Goal: Information Seeking & Learning: Learn about a topic

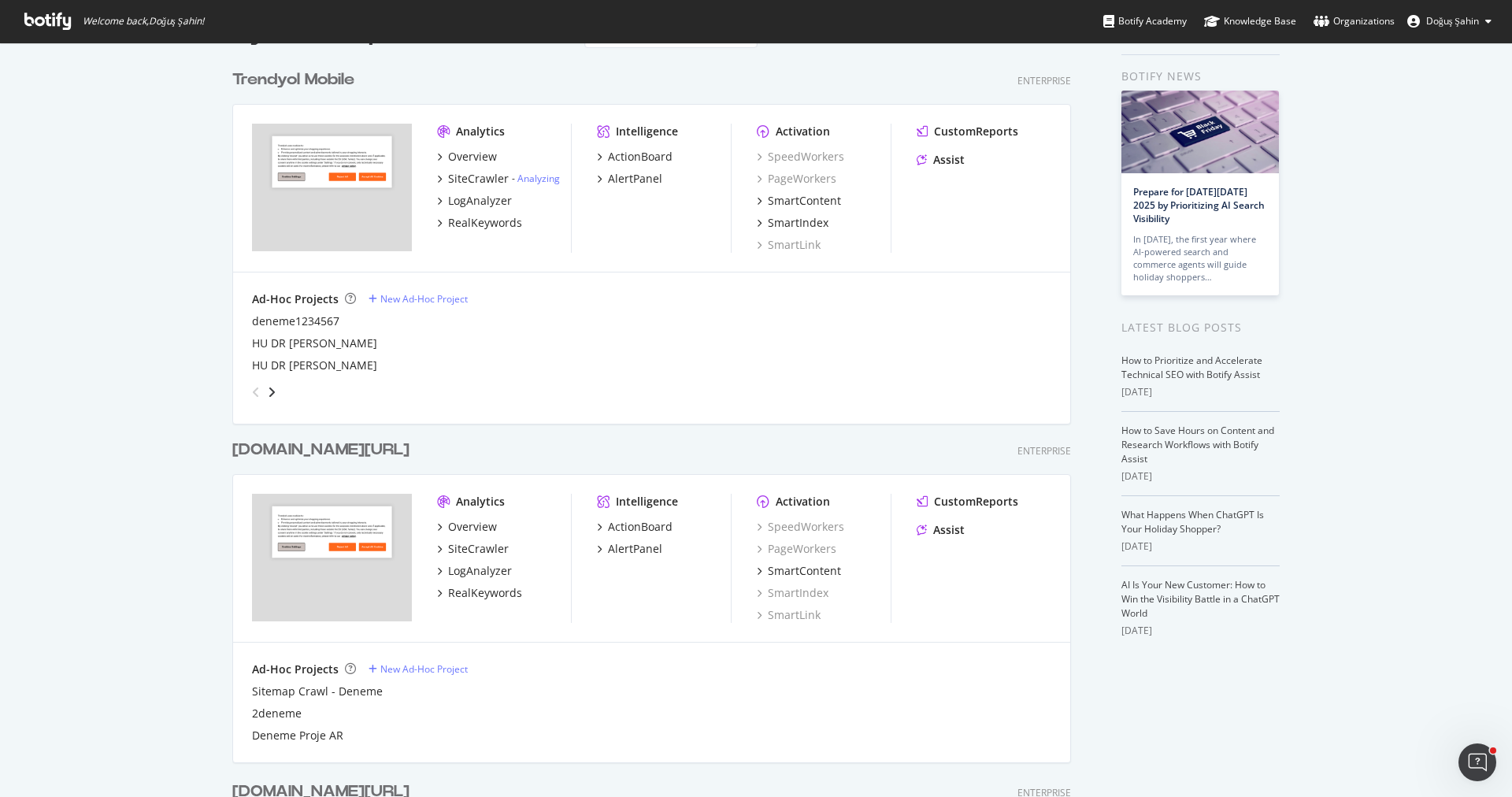
scroll to position [66, 0]
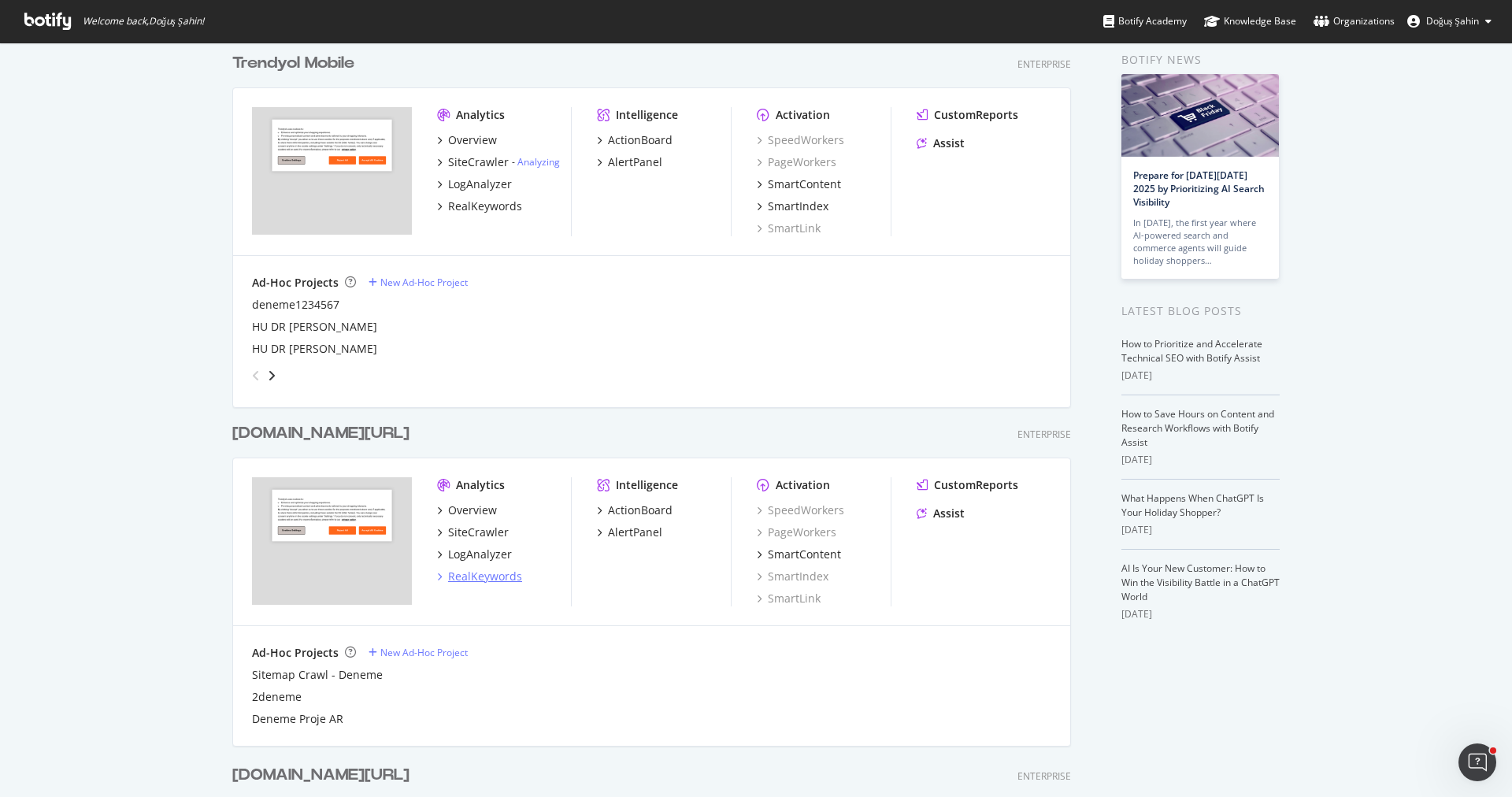
click at [504, 575] on div "RealKeywords" at bounding box center [485, 577] width 74 height 16
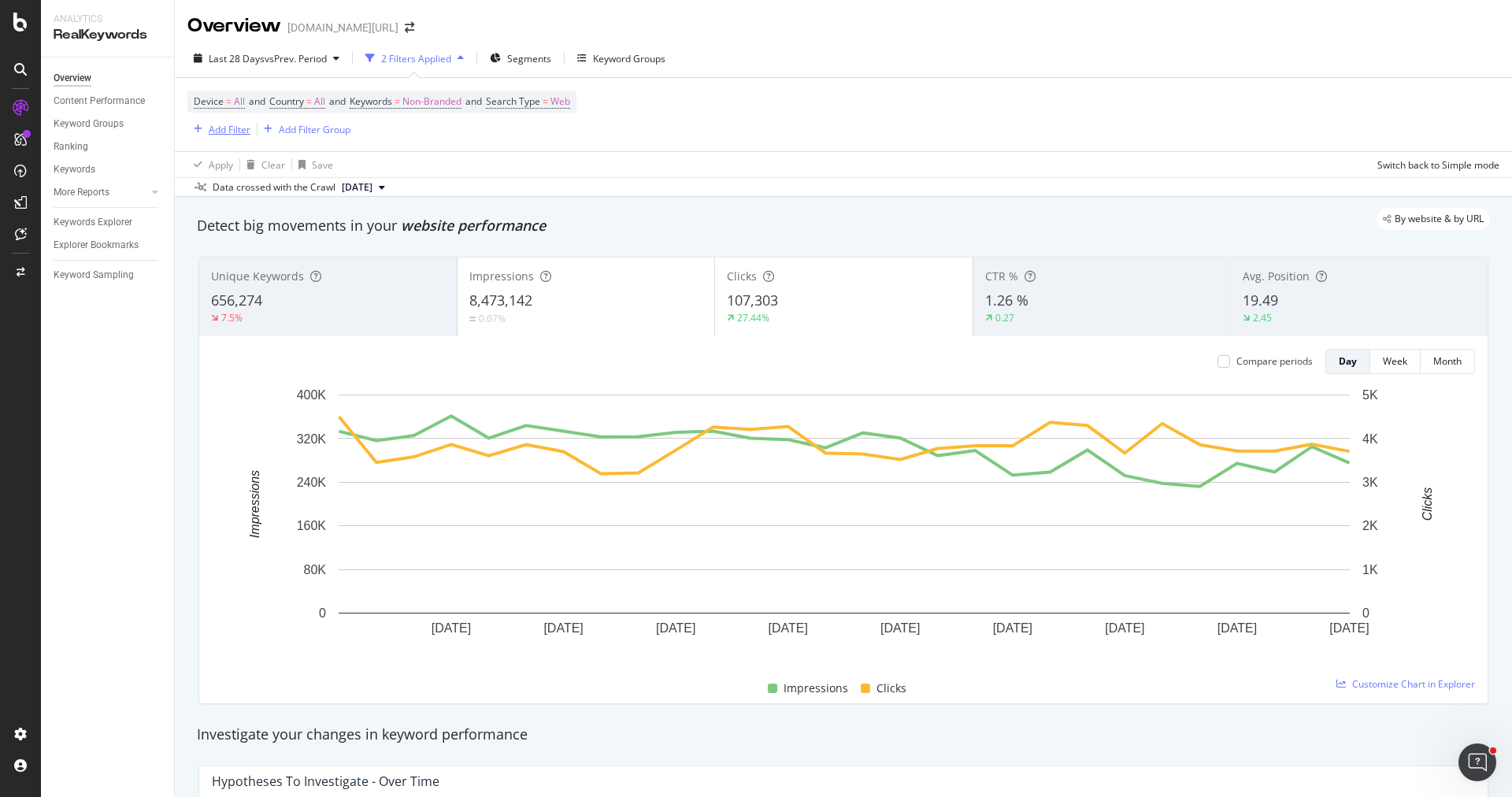
click at [228, 124] on div "Add Filter" at bounding box center [229, 129] width 42 height 13
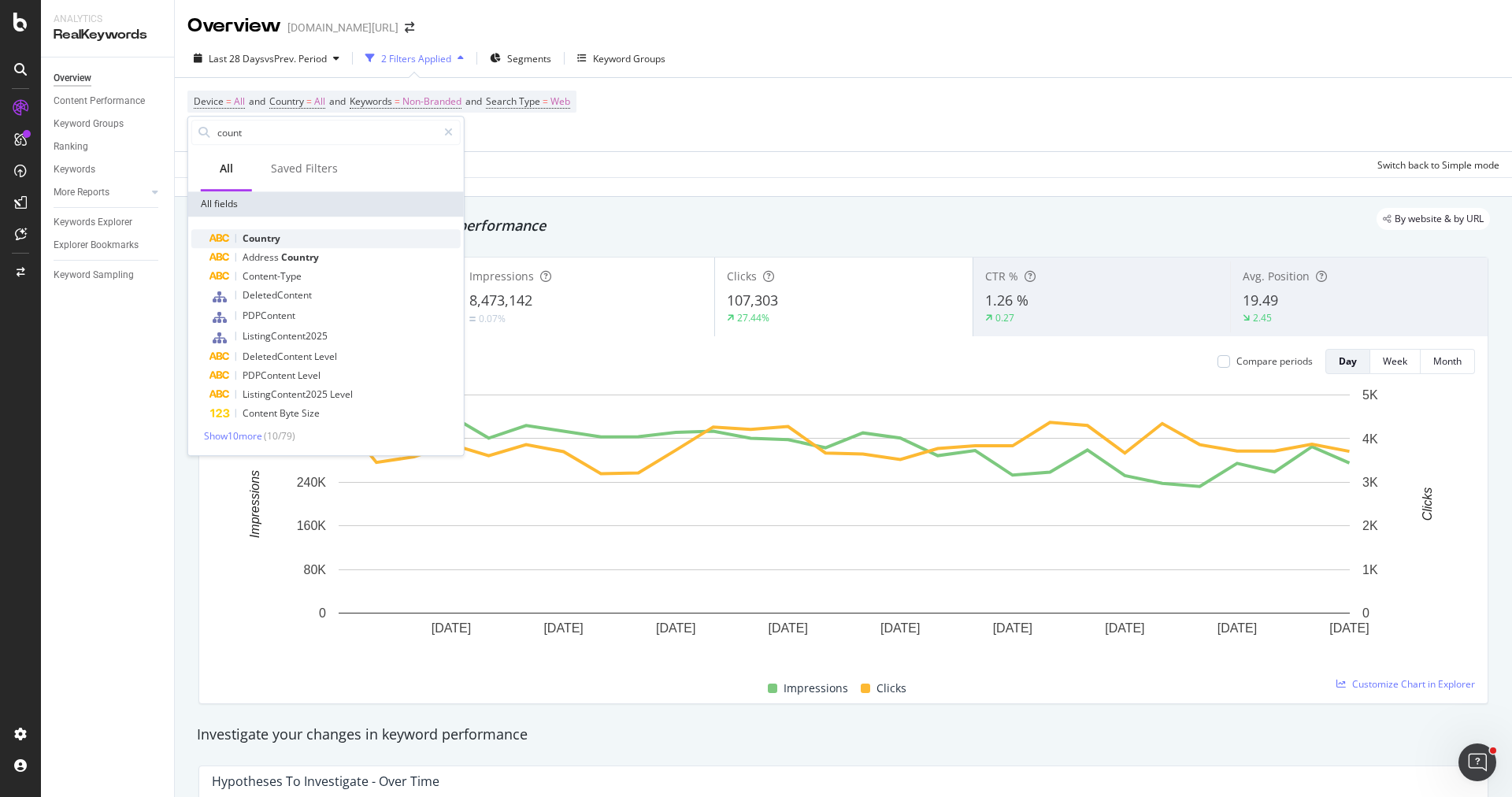
type input "count"
click at [272, 230] on div "Country" at bounding box center [336, 238] width 251 height 19
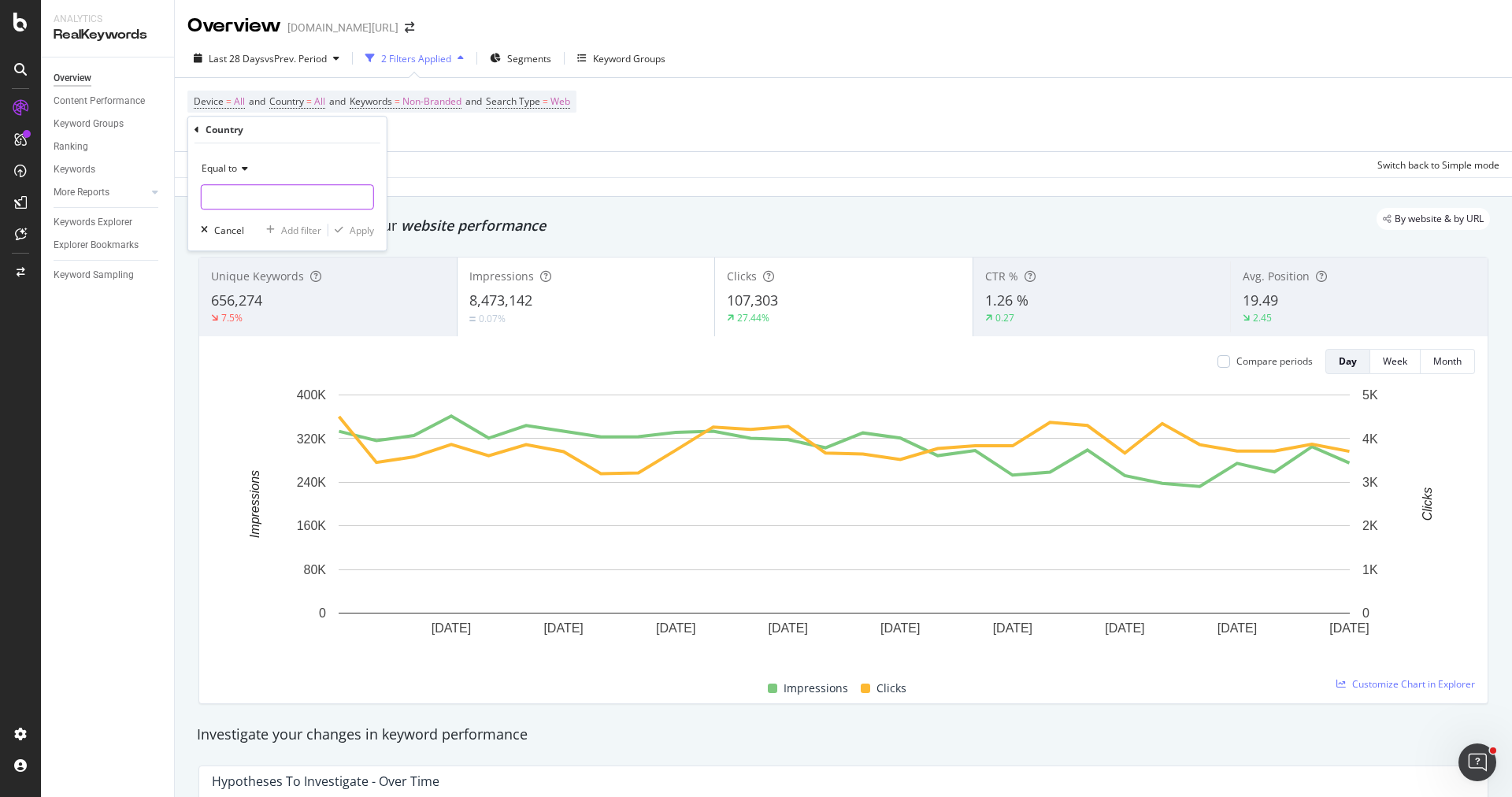
click at [270, 196] on input "text" at bounding box center [288, 197] width 172 height 25
type input "Saudi Arabia"
click at [273, 220] on span "Saudi Arabia" at bounding box center [257, 218] width 105 height 13
click at [346, 229] on div "button" at bounding box center [339, 229] width 21 height 10
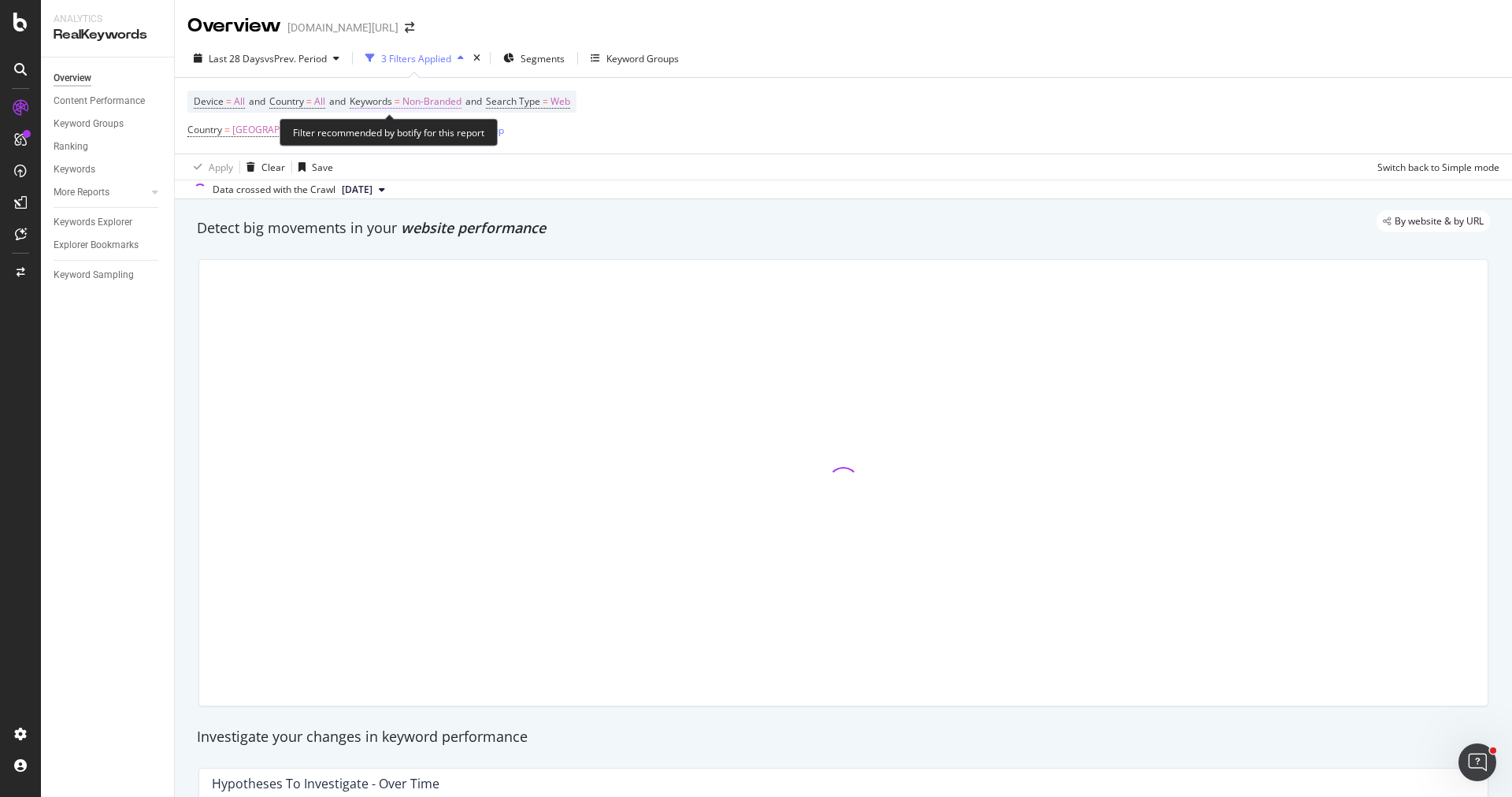
click at [452, 106] on span "Non-Branded" at bounding box center [432, 101] width 59 height 22
click at [425, 132] on span "Non-Branded" at bounding box center [405, 137] width 65 height 13
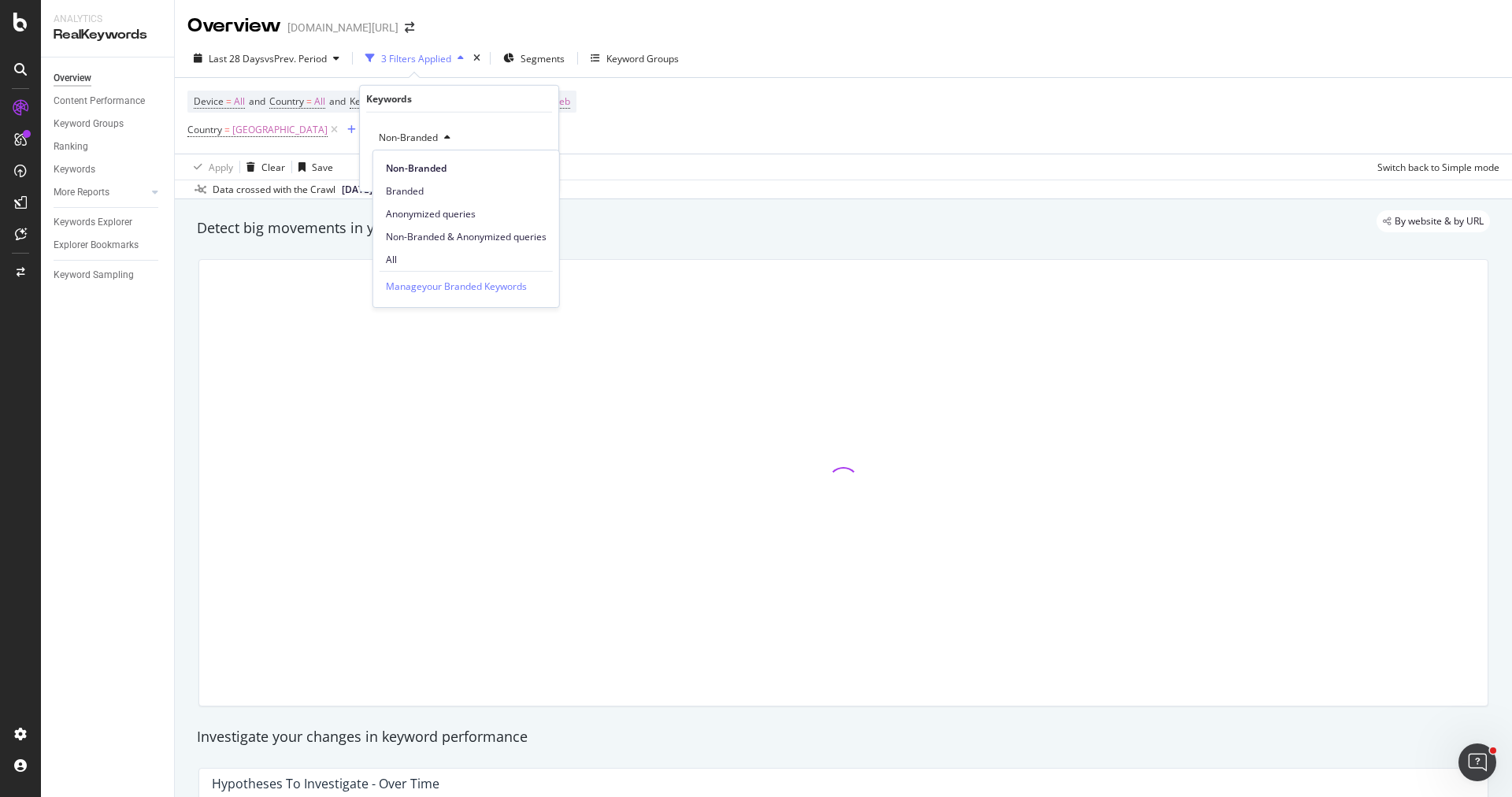
click at [699, 182] on div "Data crossed with the Crawl 2025 Sep. 19th" at bounding box center [843, 188] width 1337 height 19
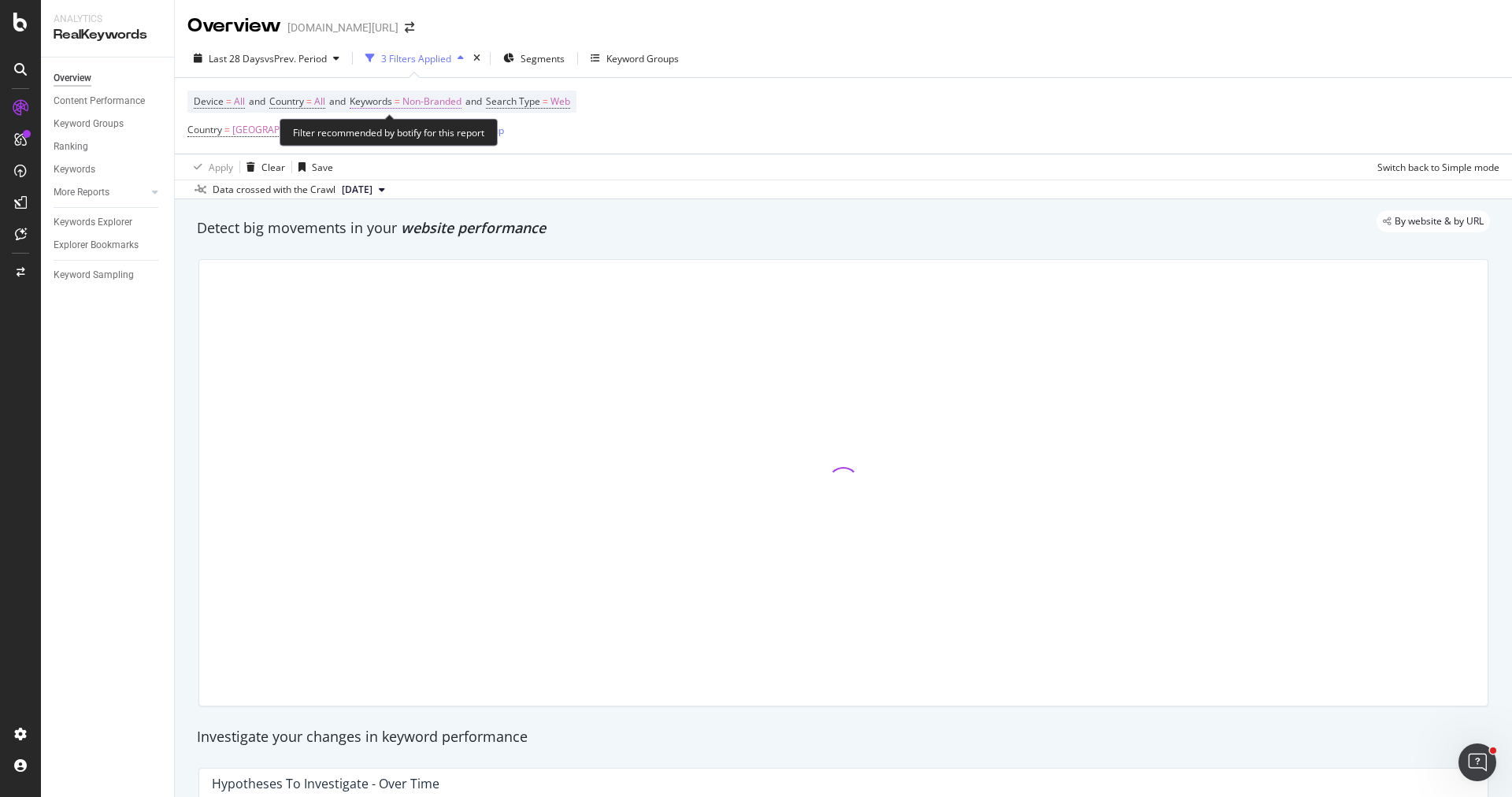
click at [450, 101] on span "Non-Branded" at bounding box center [432, 101] width 59 height 22
click at [431, 144] on div "Non-Branded" at bounding box center [415, 138] width 84 height 23
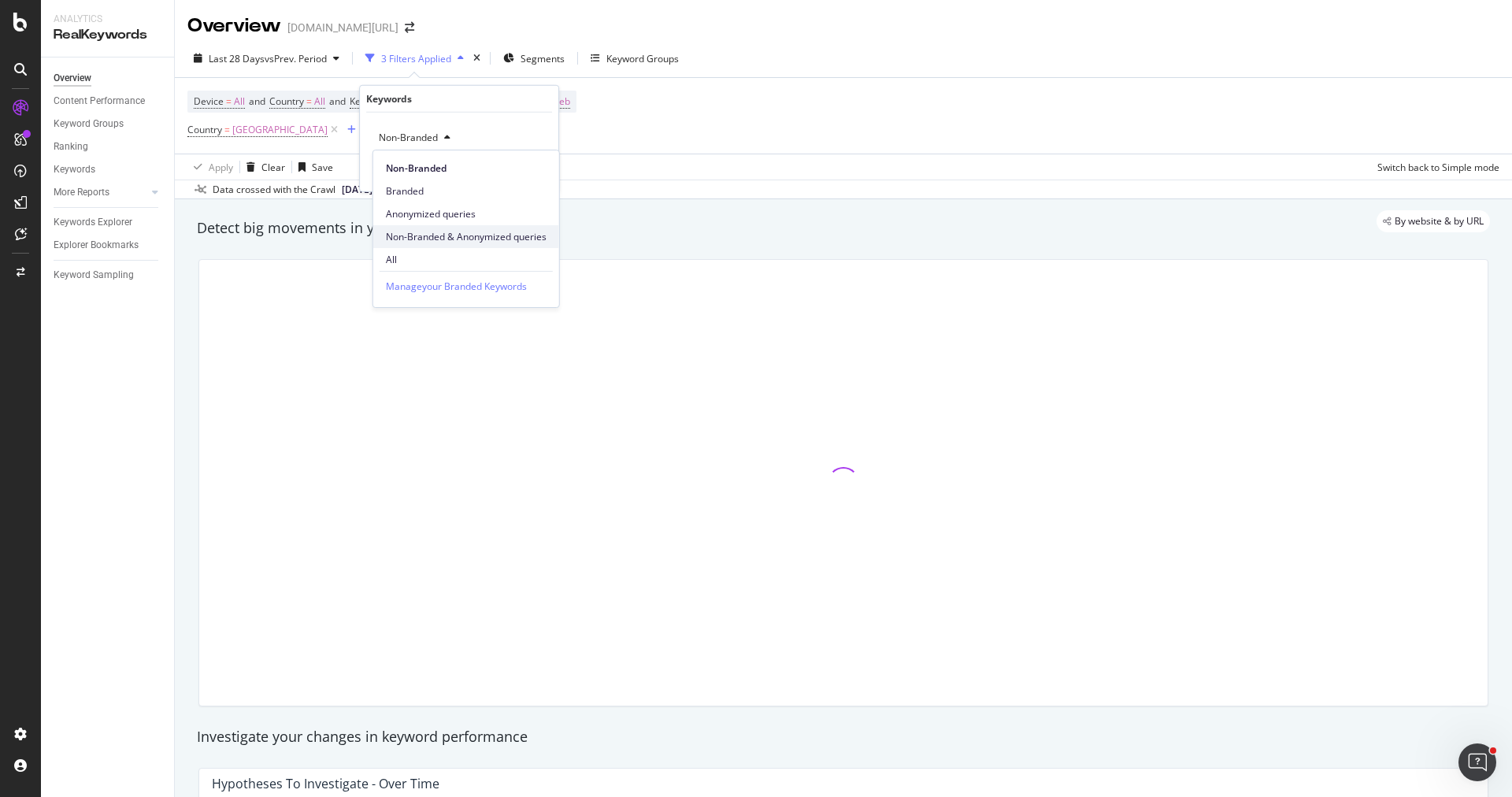
click at [478, 231] on span "Non-Branded & Anonymized queries" at bounding box center [466, 237] width 160 height 14
click at [547, 169] on div "Apply" at bounding box center [546, 170] width 24 height 13
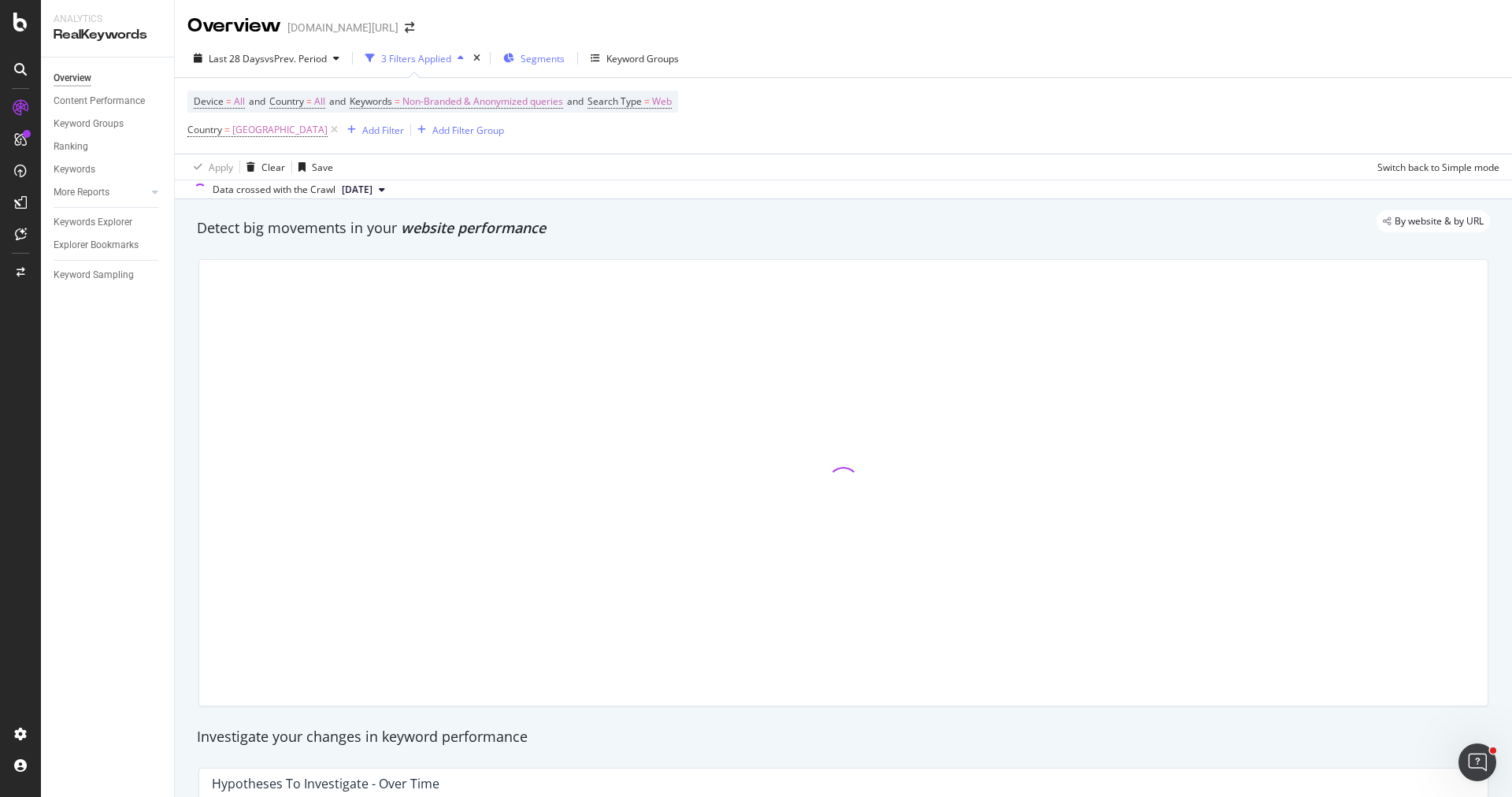
click at [547, 60] on span "Segments" at bounding box center [542, 58] width 44 height 13
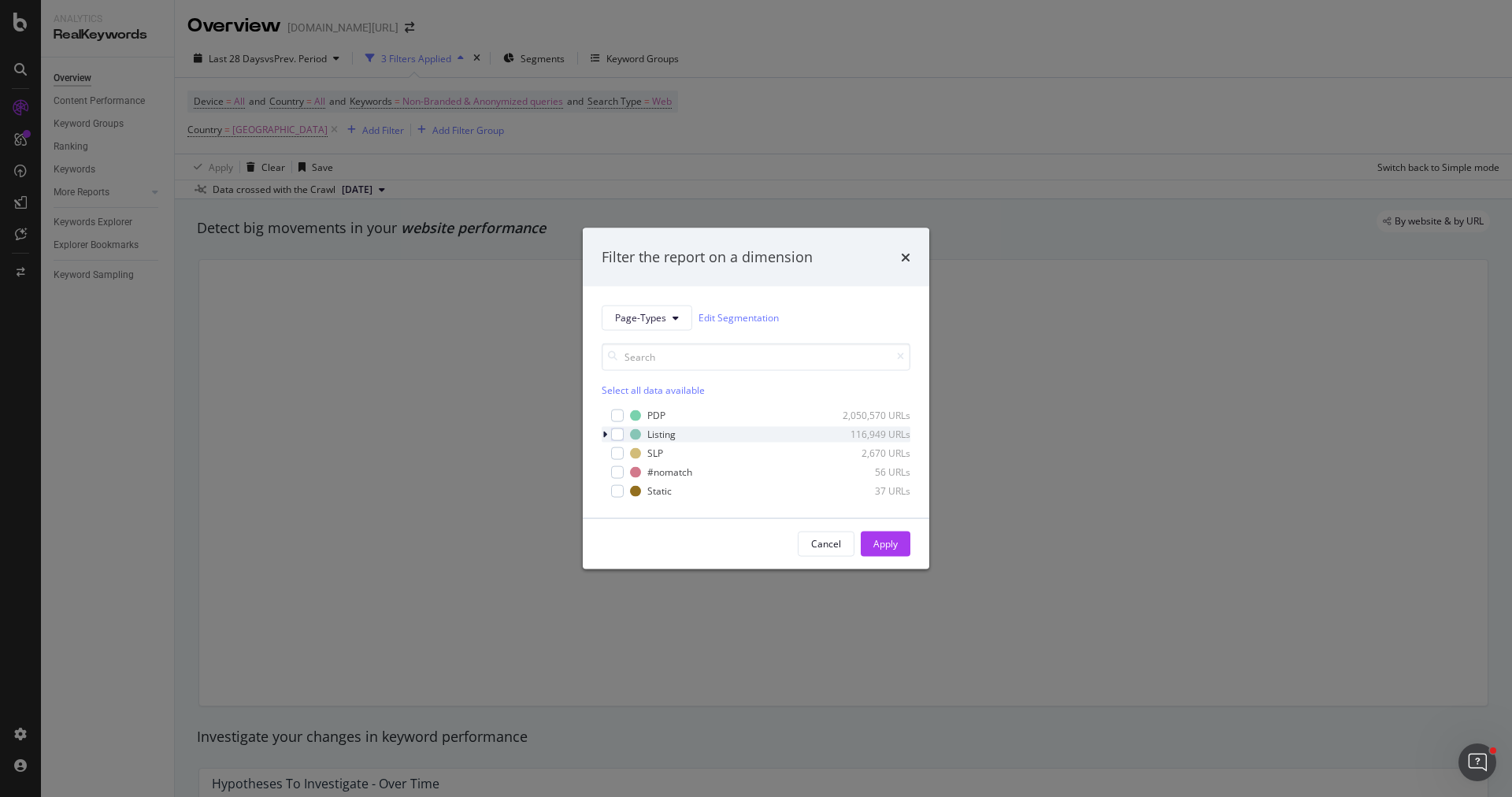
click at [602, 427] on div "modal" at bounding box center [606, 434] width 10 height 16
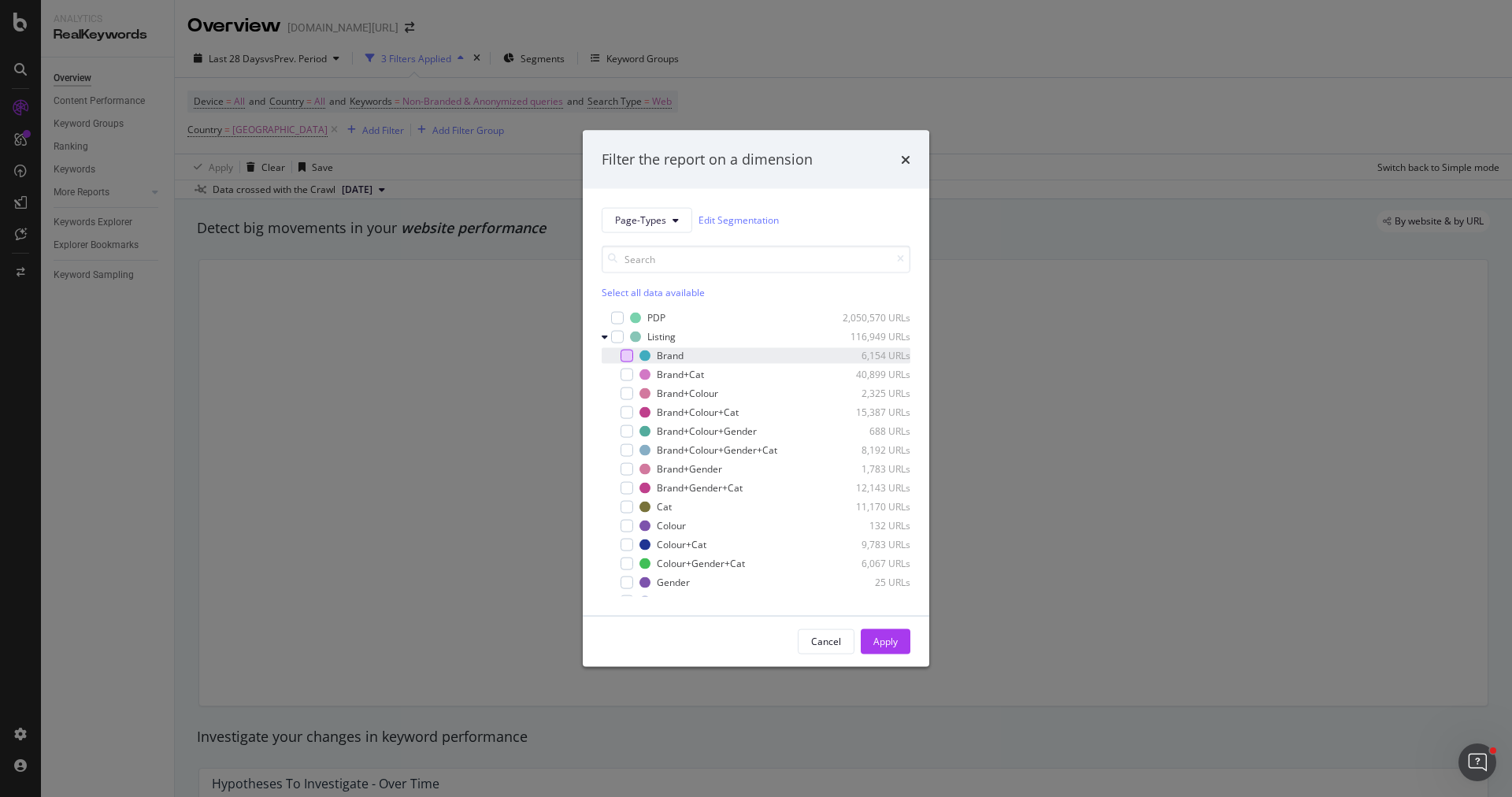
click at [625, 355] on div "modal" at bounding box center [627, 355] width 13 height 13
click at [900, 647] on button "Apply" at bounding box center [885, 640] width 49 height 25
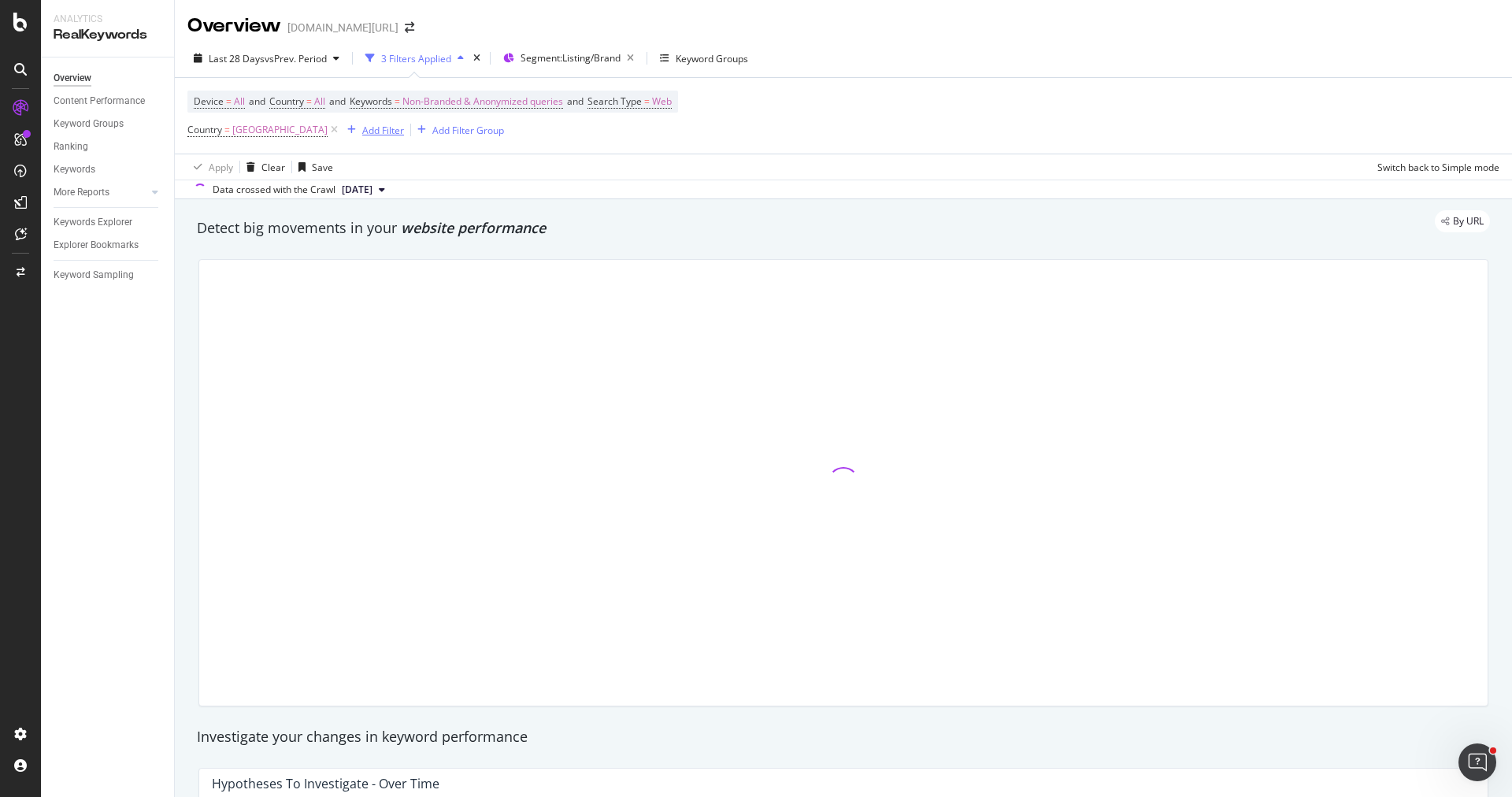
click at [341, 130] on div "button" at bounding box center [352, 130] width 21 height 10
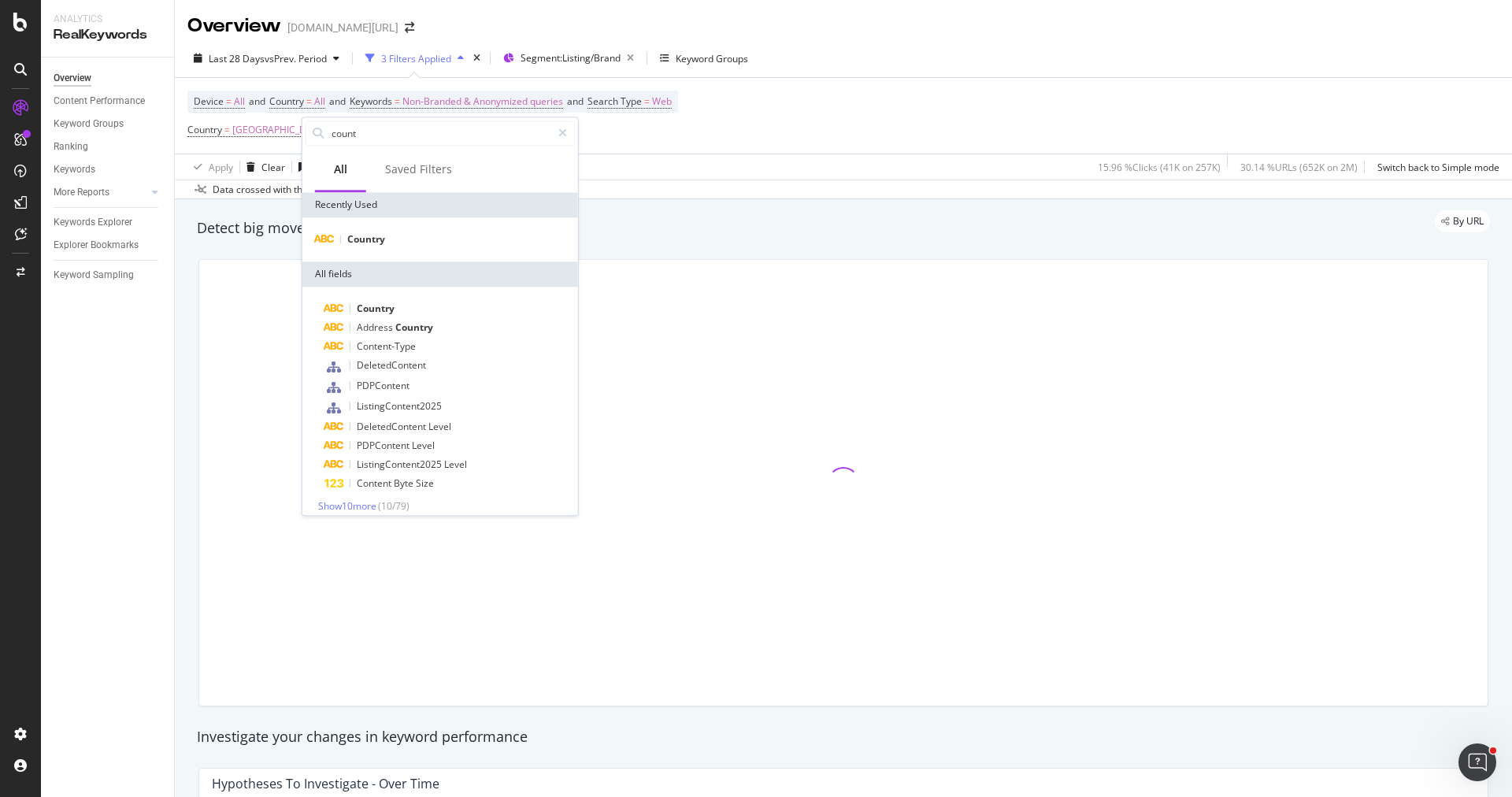
click at [661, 155] on div "Apply Clear Save 15.96 % Clicks ( 41K on 257K ) 30.14 % URLs ( 652K on 2M ) Swi…" at bounding box center [843, 166] width 1337 height 26
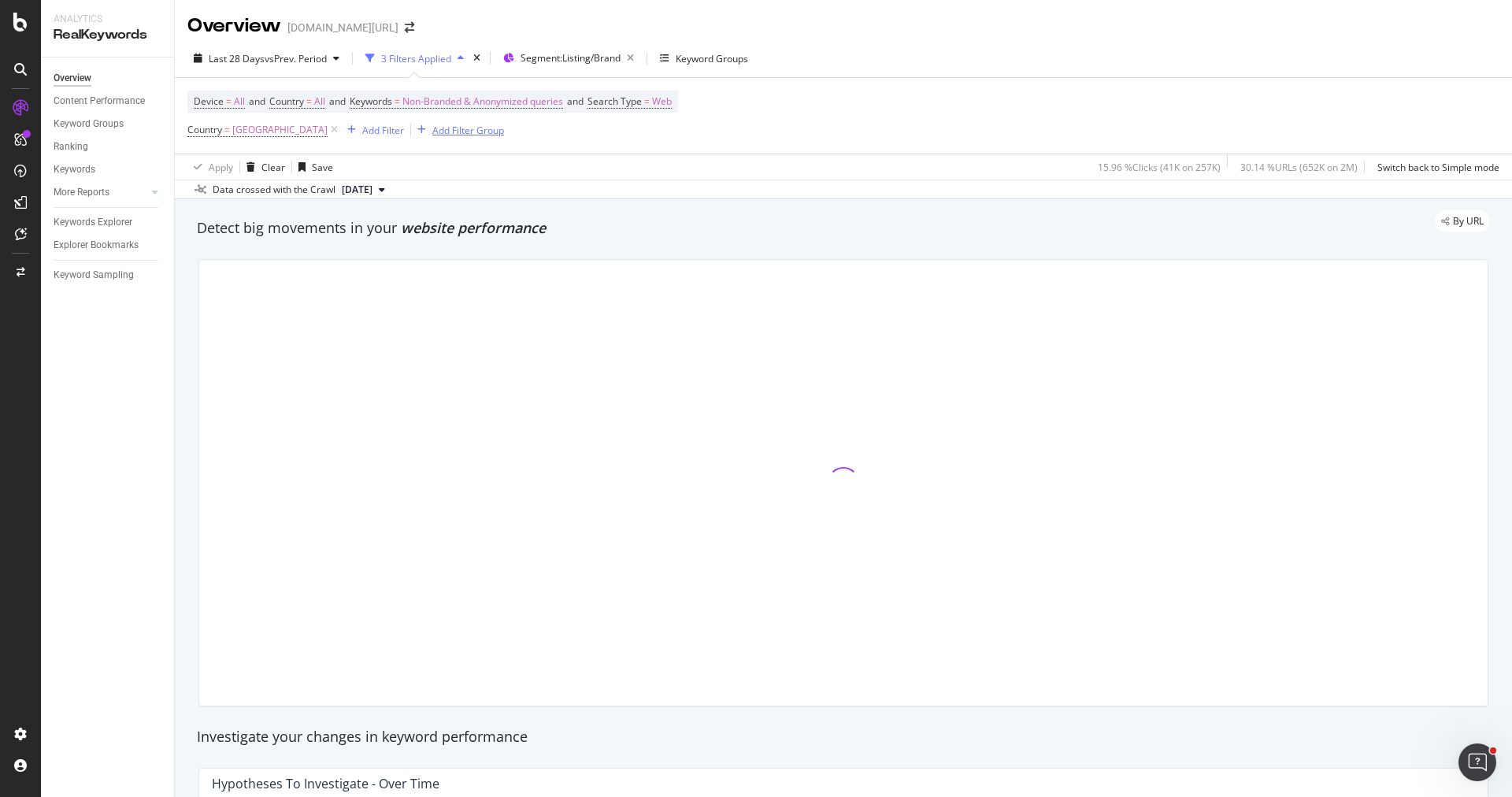
click at [433, 133] on div "Add Filter Group" at bounding box center [468, 130] width 72 height 13
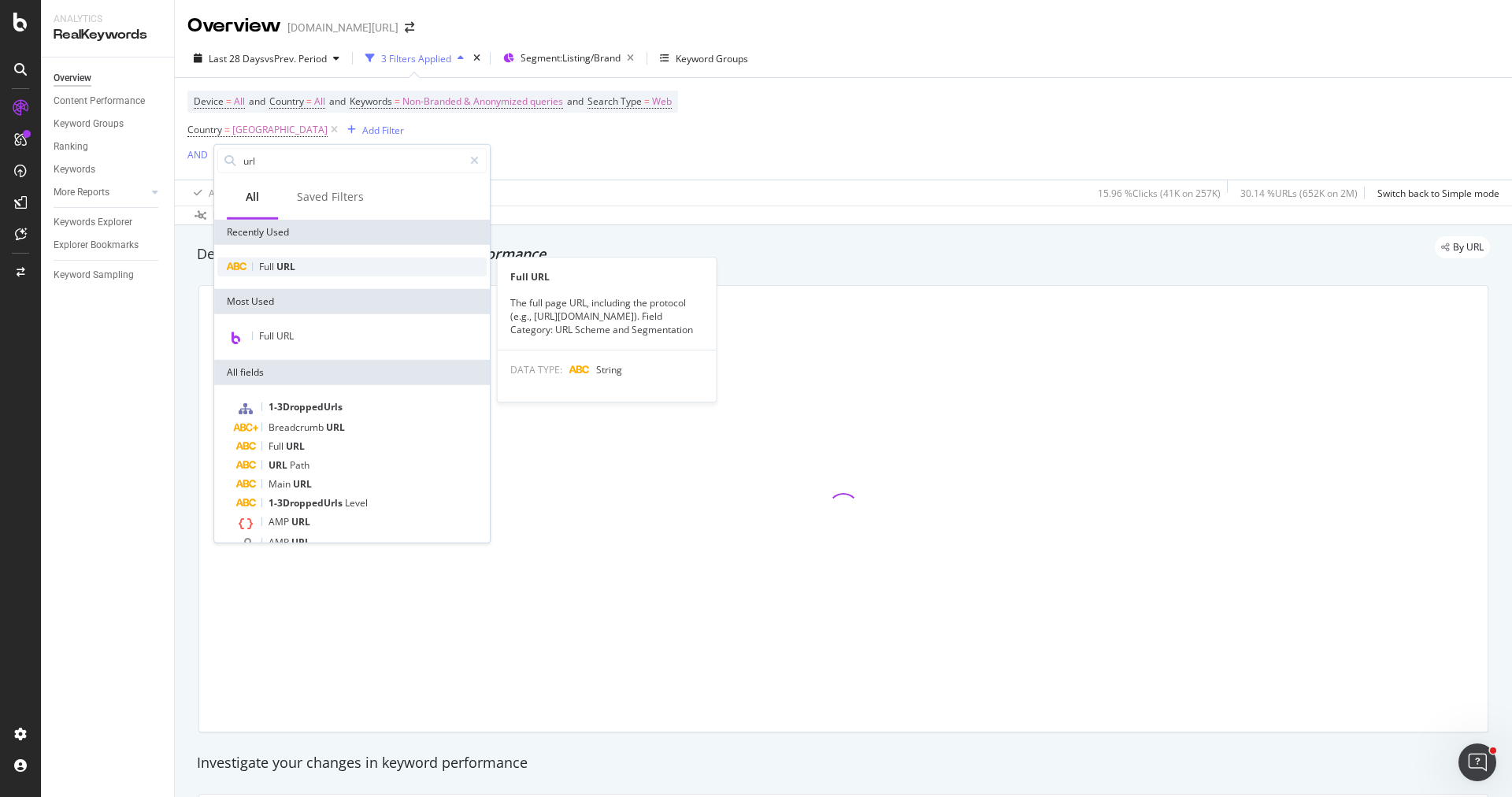
type input "url"
click at [335, 258] on div "Full URL" at bounding box center [352, 266] width 270 height 19
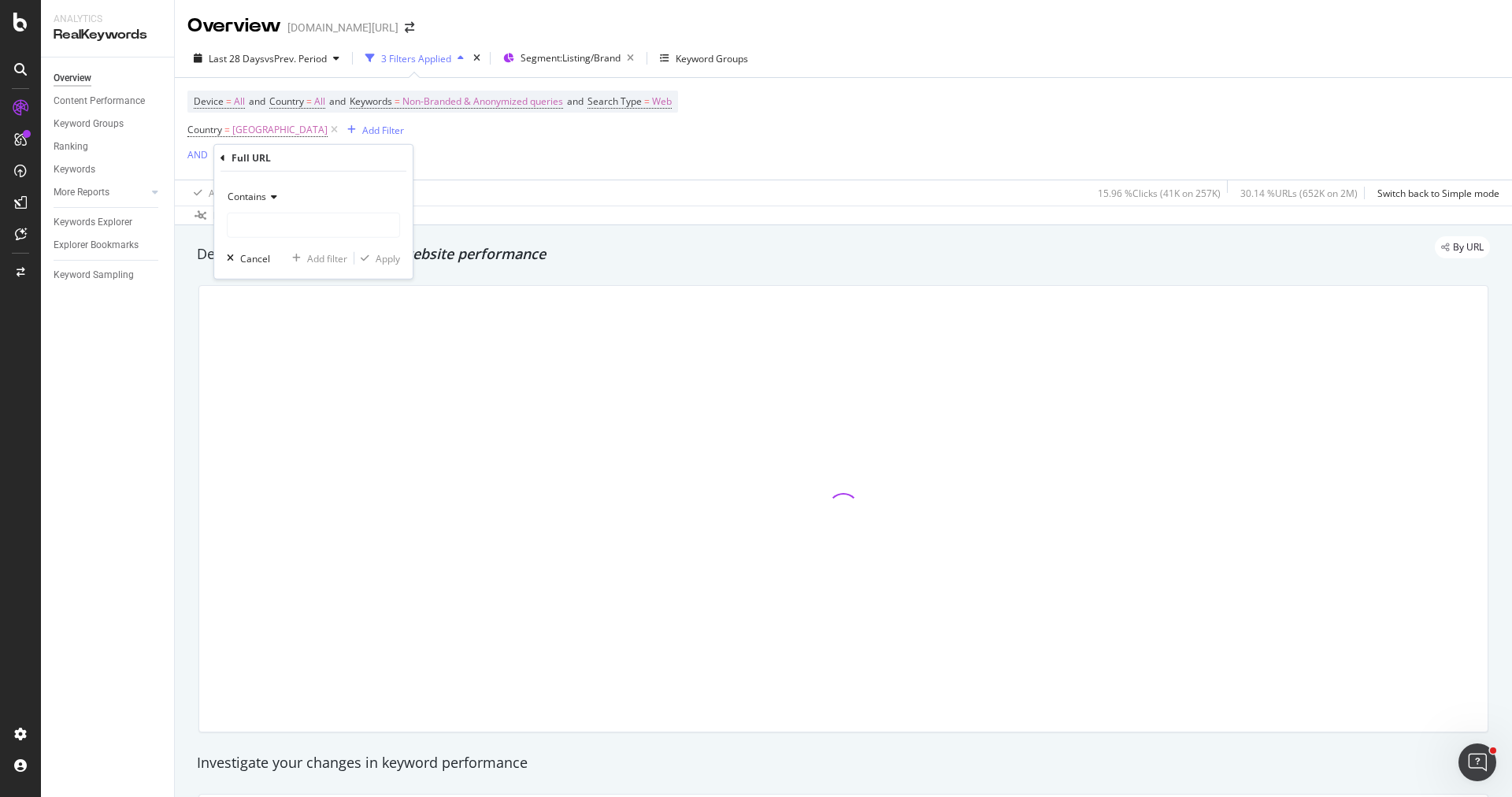
click at [276, 191] on div "Contains" at bounding box center [313, 197] width 173 height 25
click at [277, 371] on span "Doesn't contain" at bounding box center [269, 372] width 68 height 13
click at [322, 233] on input "text" at bounding box center [314, 225] width 172 height 25
type input "pi="
click at [377, 254] on div "Apply" at bounding box center [387, 257] width 24 height 13
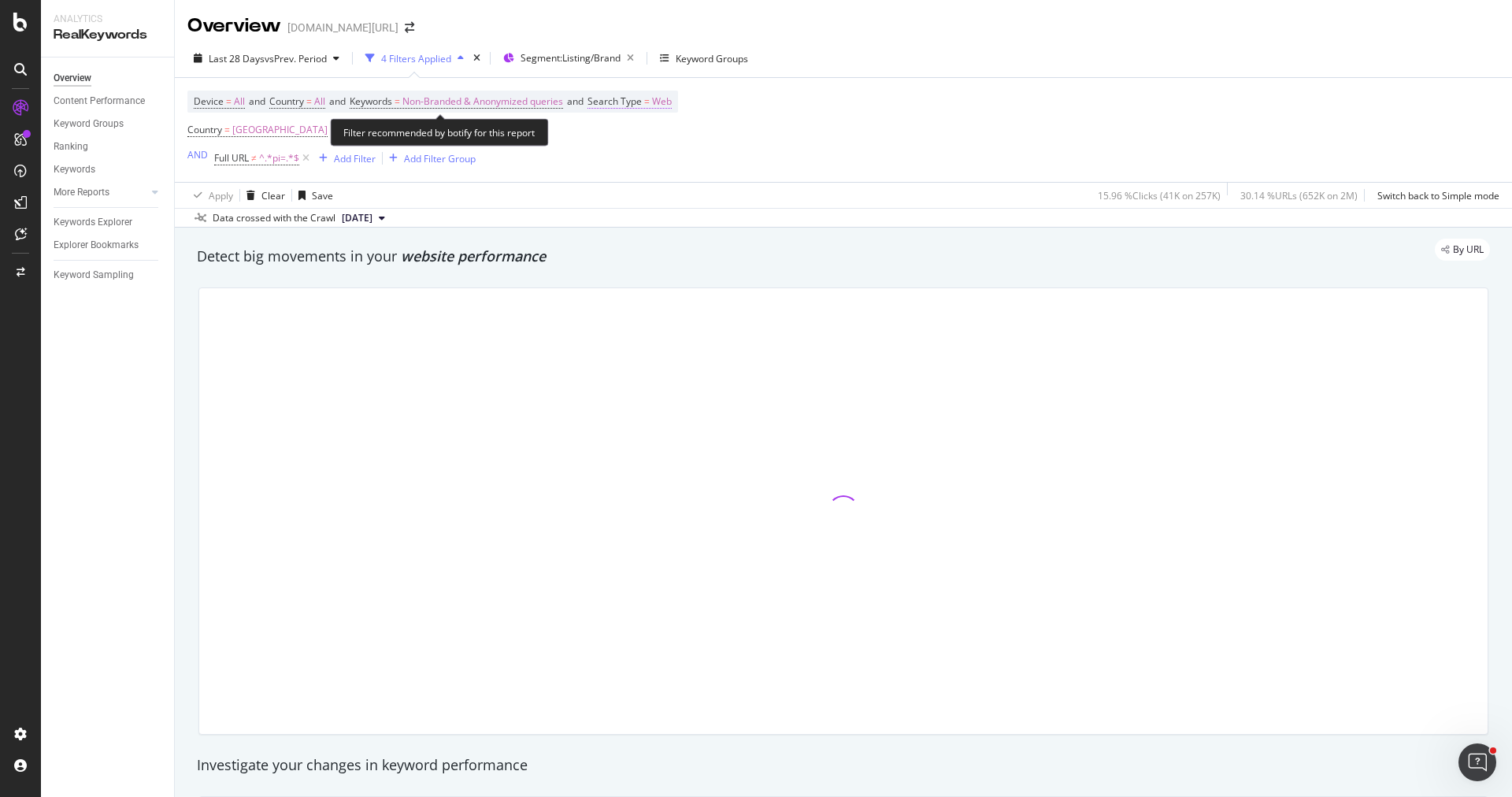
click at [628, 98] on span "Search Type" at bounding box center [614, 100] width 55 height 13
click at [629, 140] on span "Web" at bounding box center [627, 137] width 20 height 13
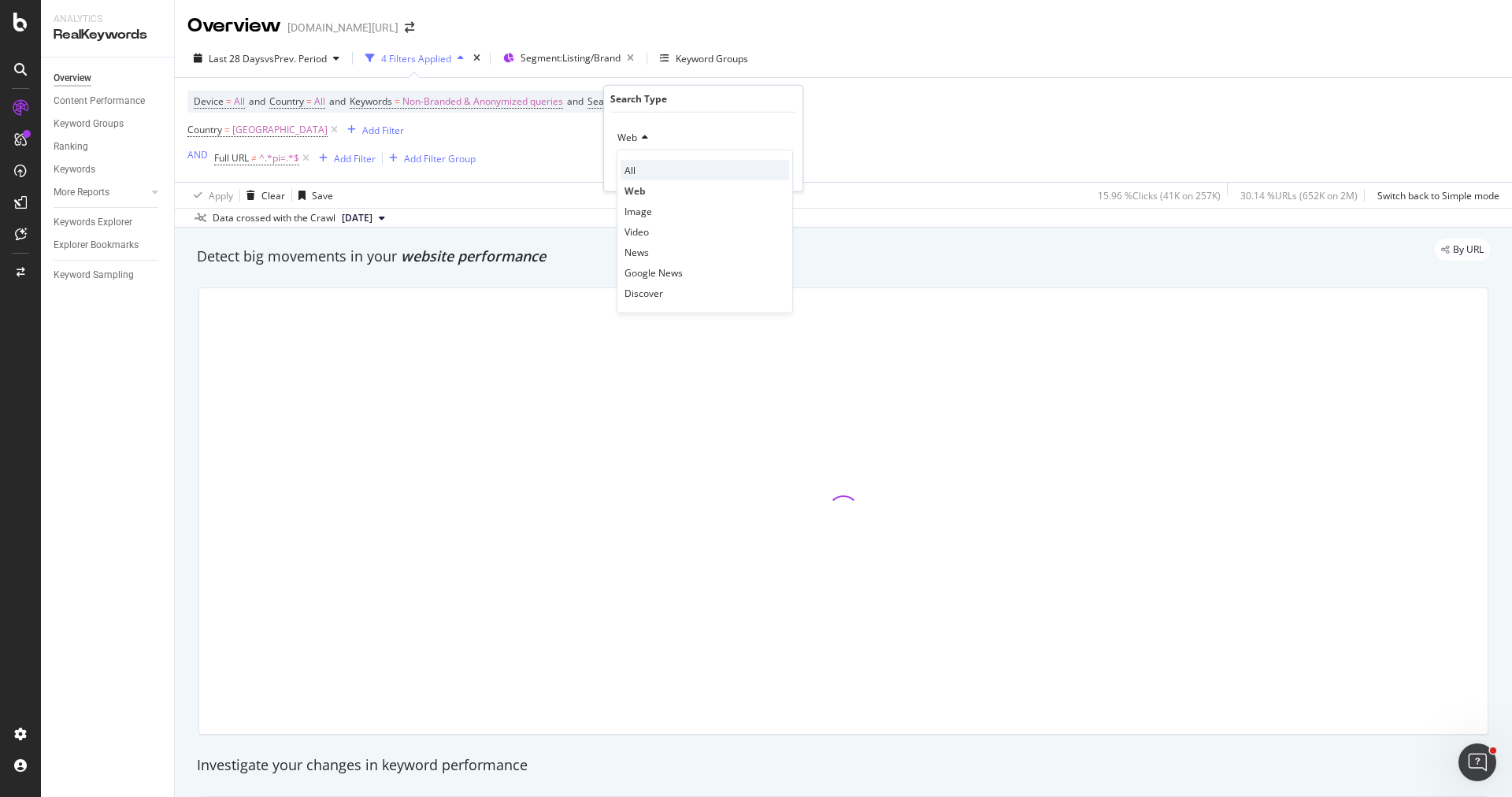
click at [632, 172] on span "All" at bounding box center [630, 169] width 11 height 13
click at [769, 173] on div "Apply" at bounding box center [777, 170] width 24 height 13
click at [597, 205] on div "Apply Clear Save 15.96 % Clicks ( 41K on 257K ) 30.14 % URLs ( 652K on 2M ) Swi…" at bounding box center [843, 194] width 1337 height 26
click at [456, 166] on div "Add Filter Group" at bounding box center [429, 158] width 93 height 17
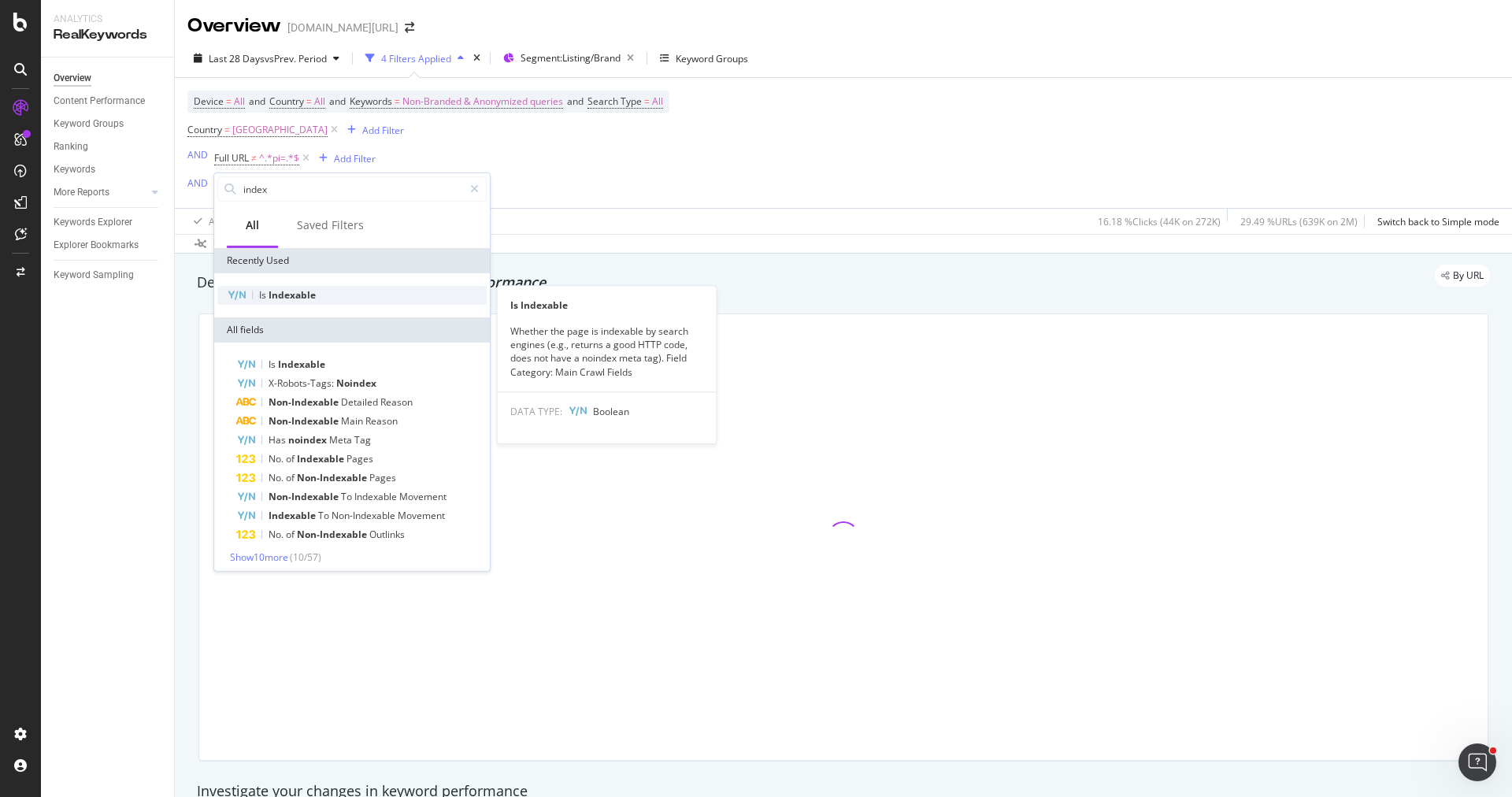
type input "index"
click at [364, 296] on div "Is Indexable" at bounding box center [352, 295] width 270 height 19
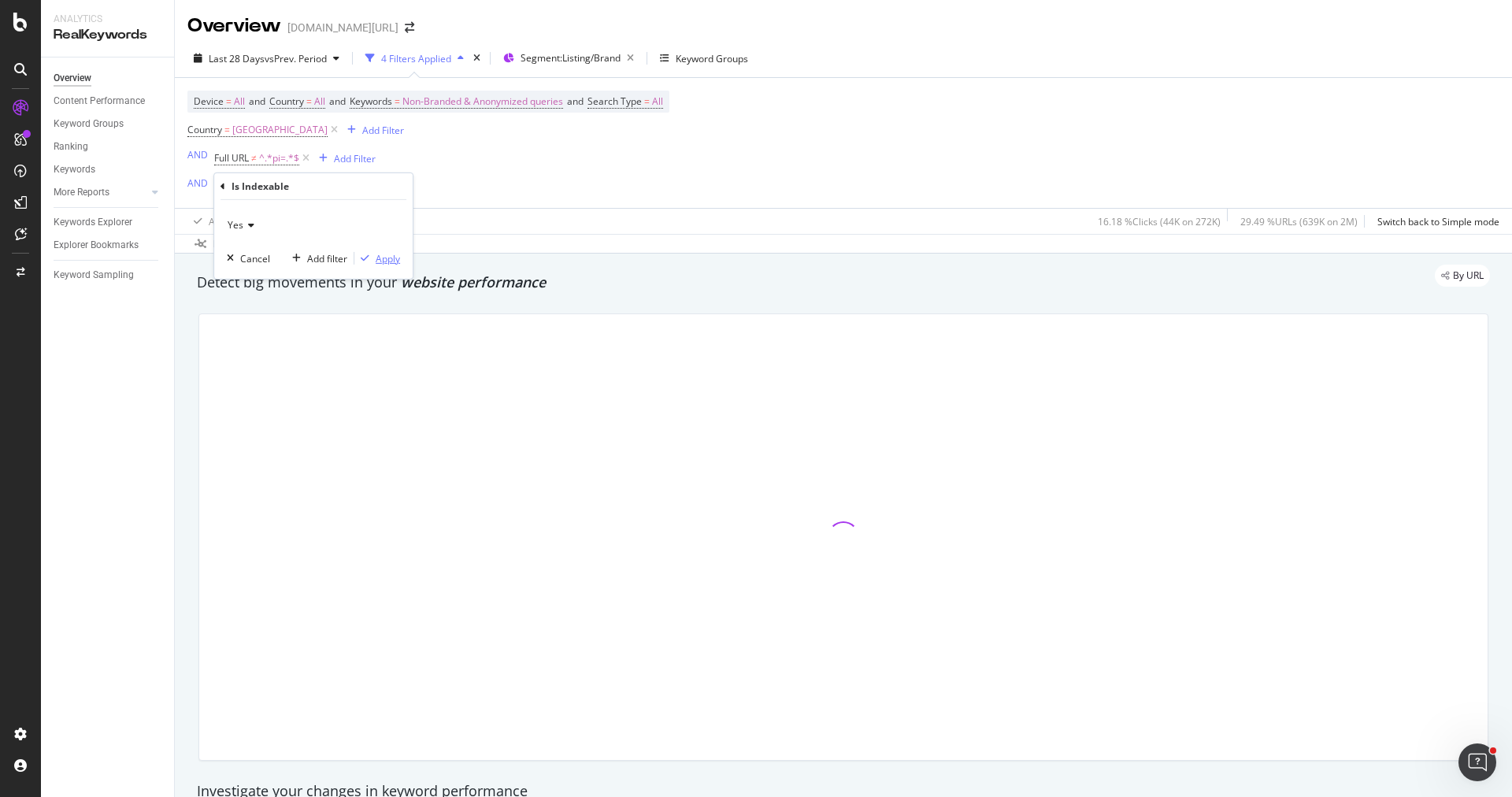
click at [383, 262] on div "Apply" at bounding box center [387, 257] width 24 height 13
click at [105, 220] on div "Keywords Explorer" at bounding box center [93, 222] width 79 height 16
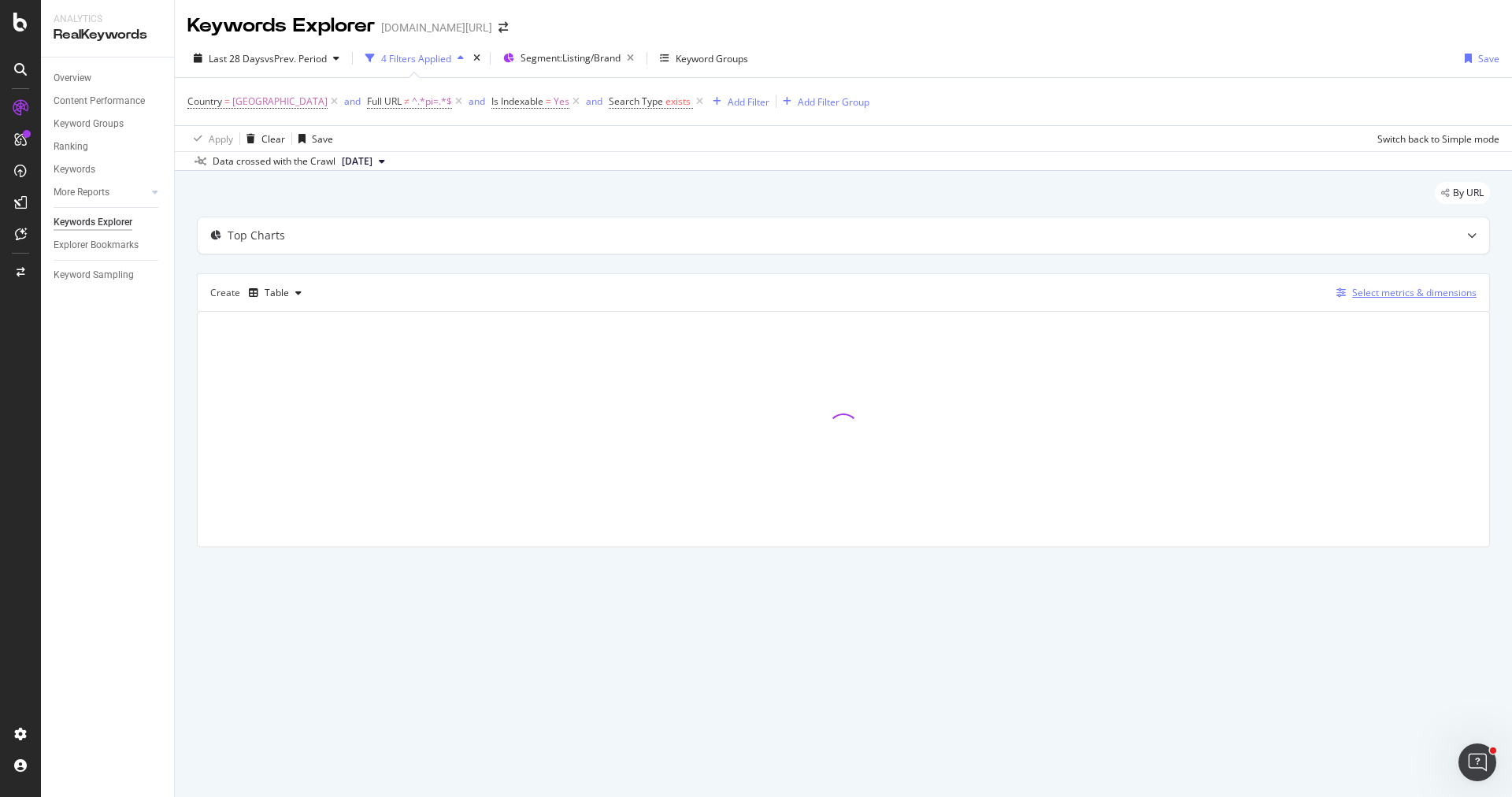
click at [1398, 286] on div "Select metrics & dimensions" at bounding box center [1413, 292] width 125 height 13
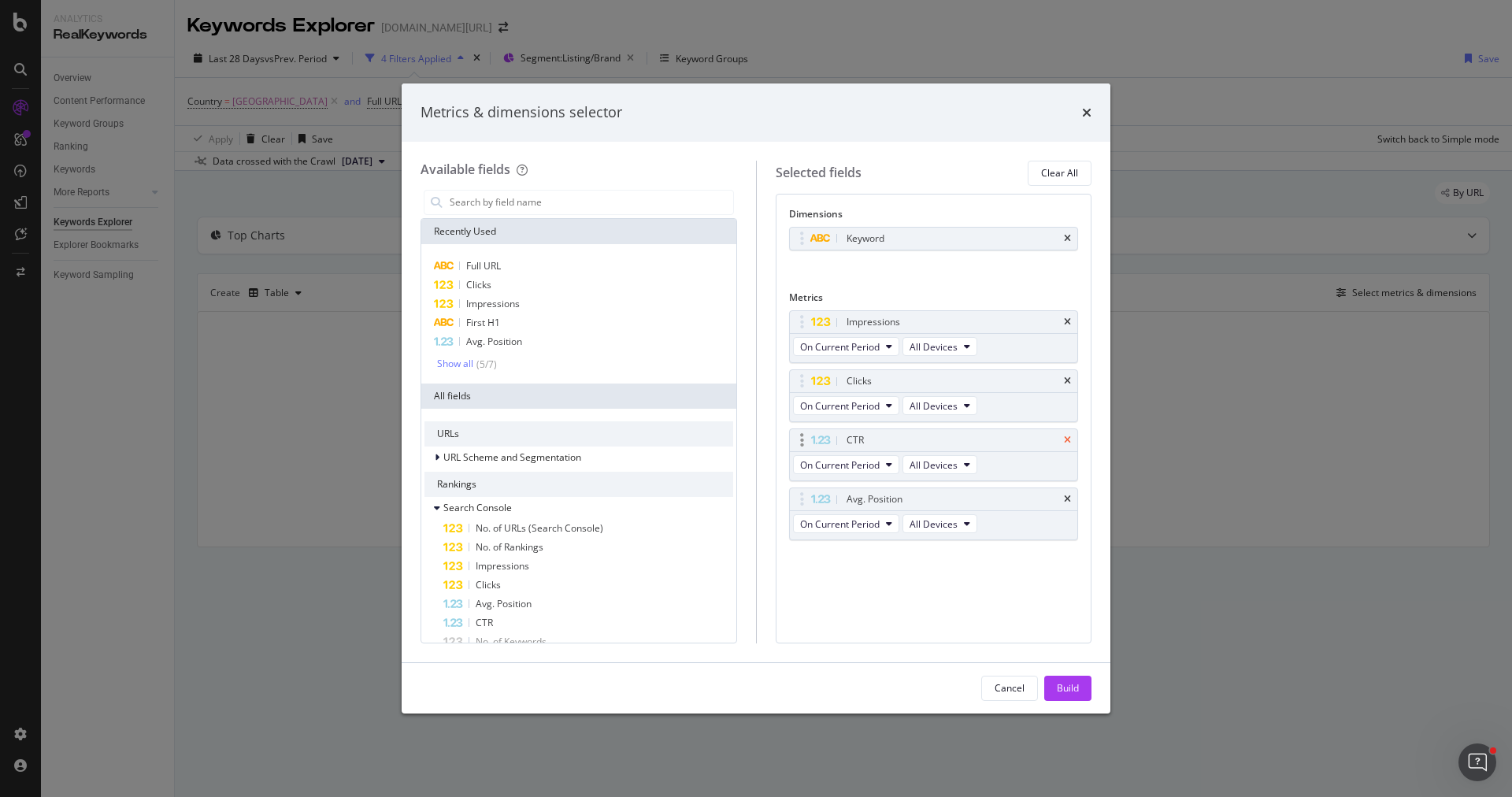
click at [1064, 438] on icon "times" at bounding box center [1068, 440] width 7 height 10
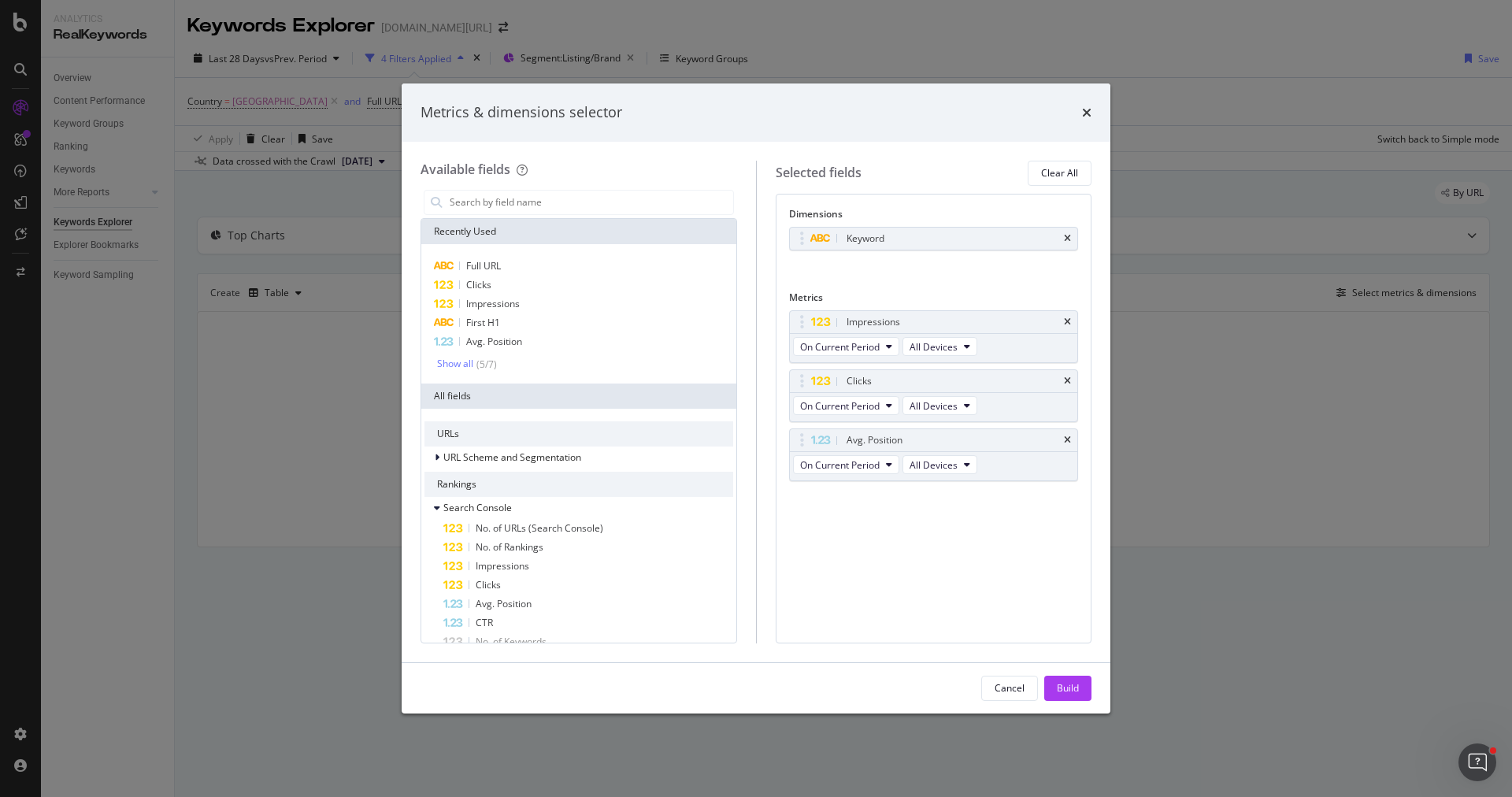
click at [1064, 438] on icon "times" at bounding box center [1068, 440] width 7 height 10
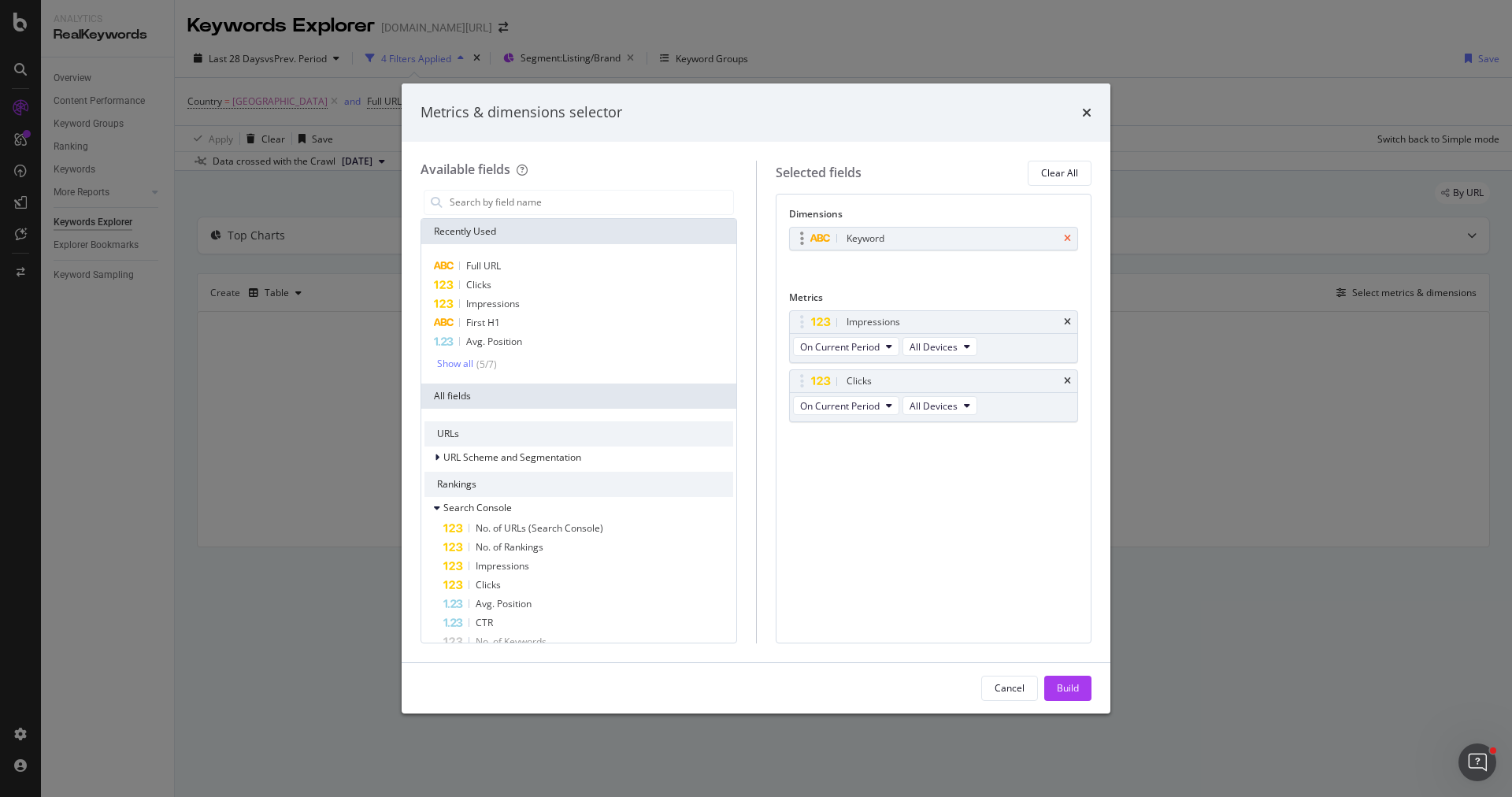
click at [1068, 236] on icon "times" at bounding box center [1068, 238] width 7 height 10
click at [581, 201] on input "modal" at bounding box center [590, 202] width 285 height 23
click at [562, 251] on div "Full URL Clicks Impressions First H1 Avg. Position Show all ( 5 / 7 )" at bounding box center [579, 314] width 315 height 140
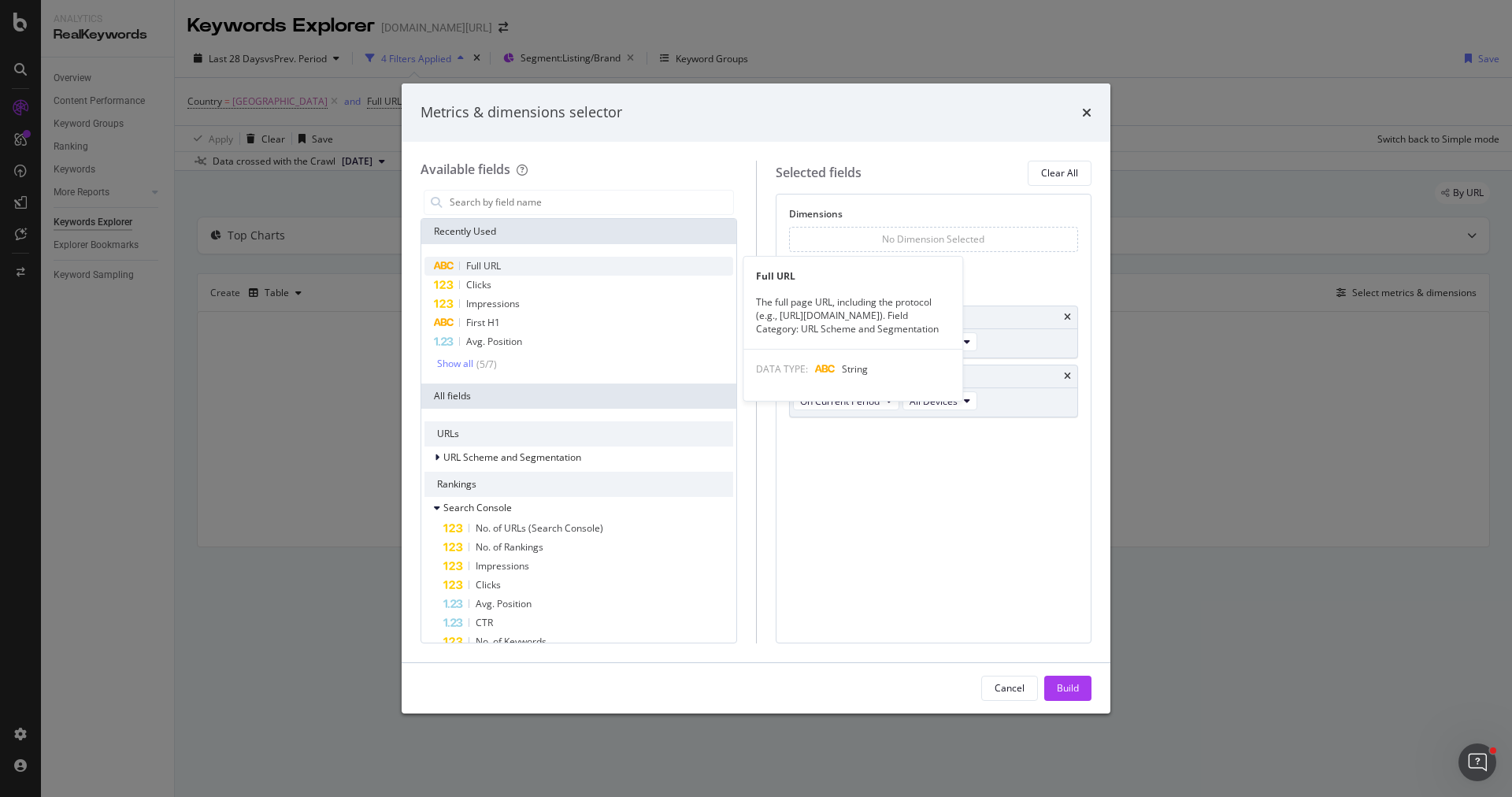
click at [564, 257] on div "Full URL" at bounding box center [579, 266] width 309 height 19
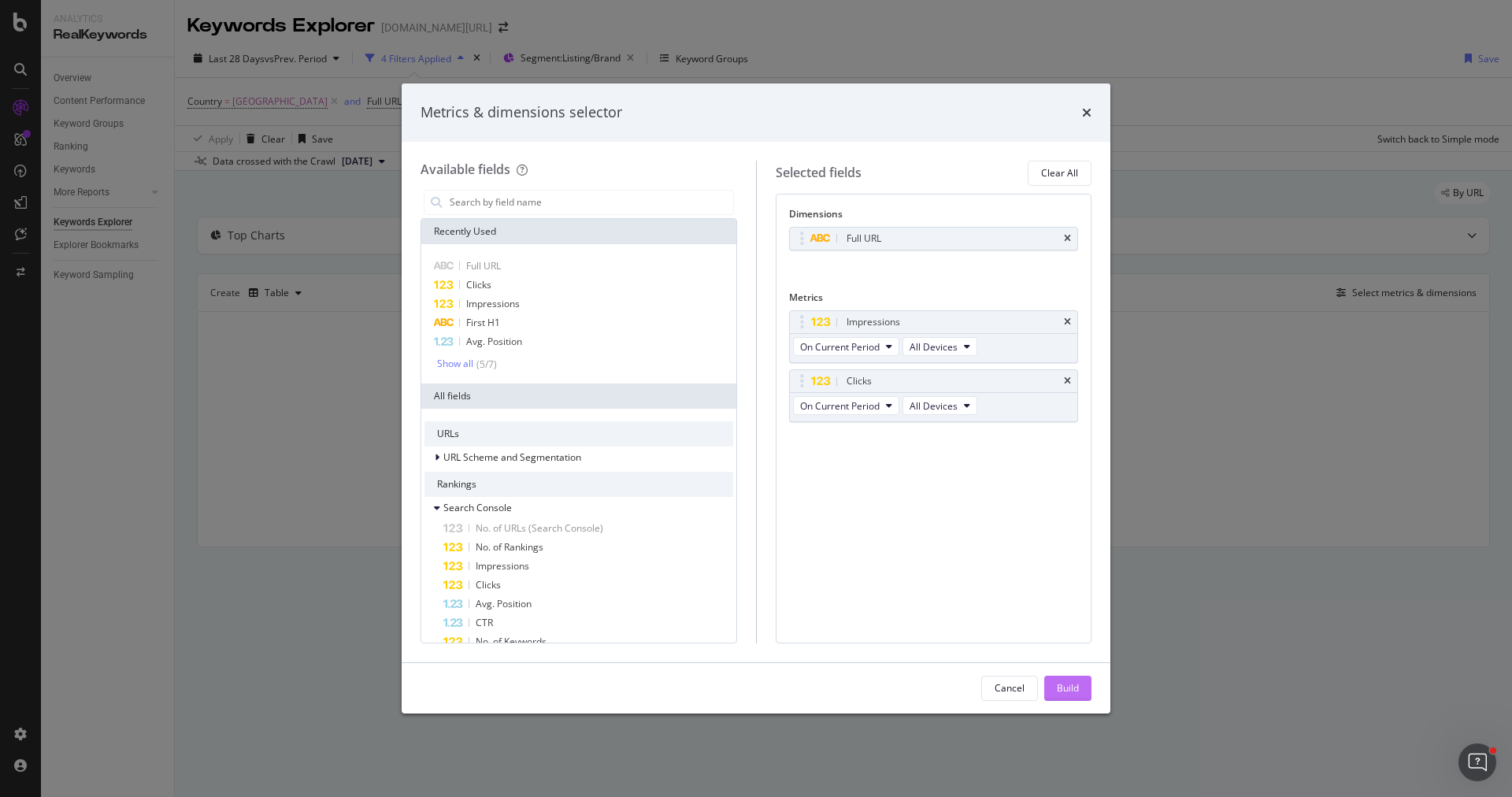
click at [1065, 685] on div "Build" at bounding box center [1068, 687] width 22 height 13
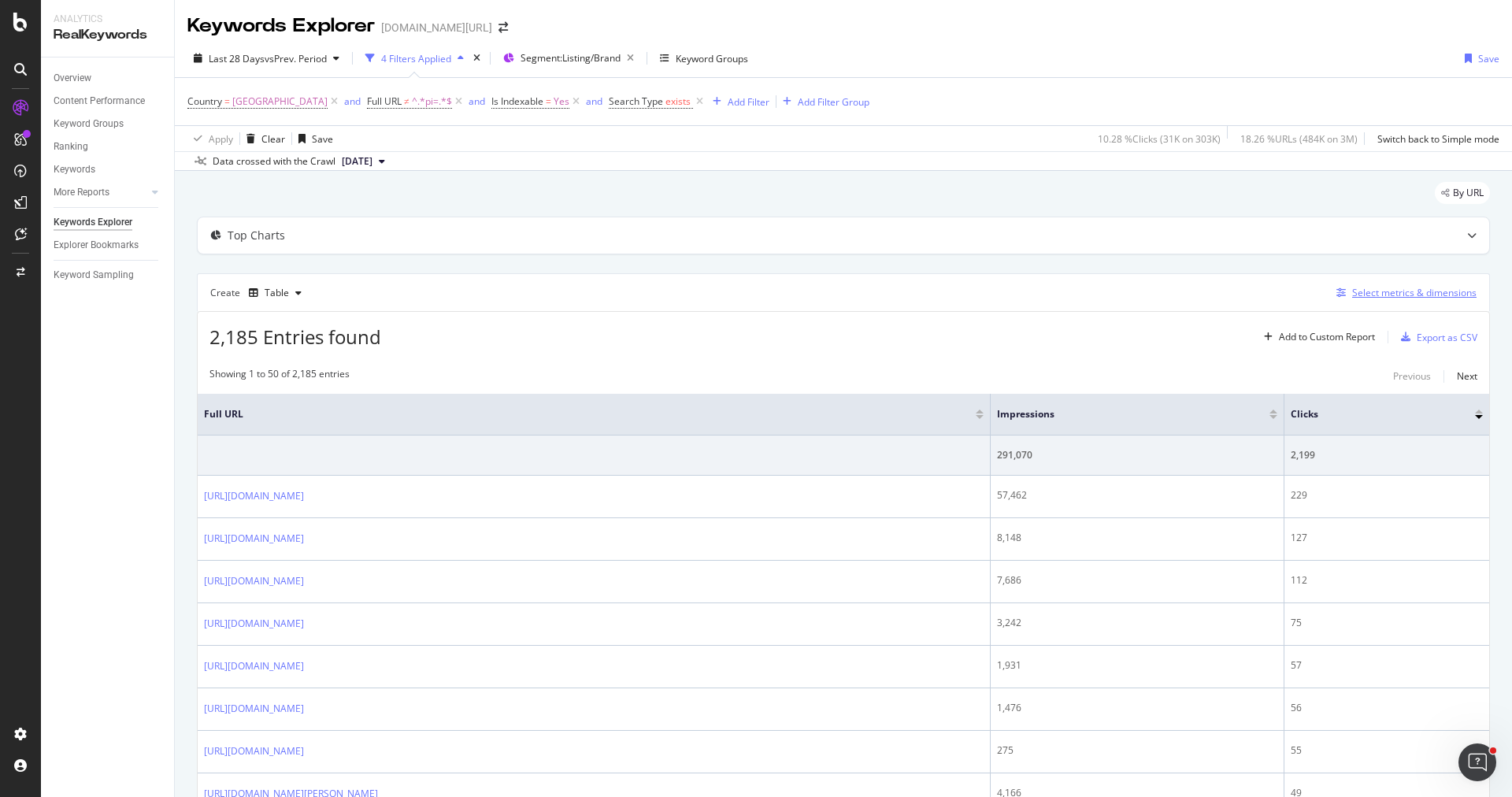
click at [1396, 292] on div "Select metrics & dimensions" at bounding box center [1413, 292] width 125 height 13
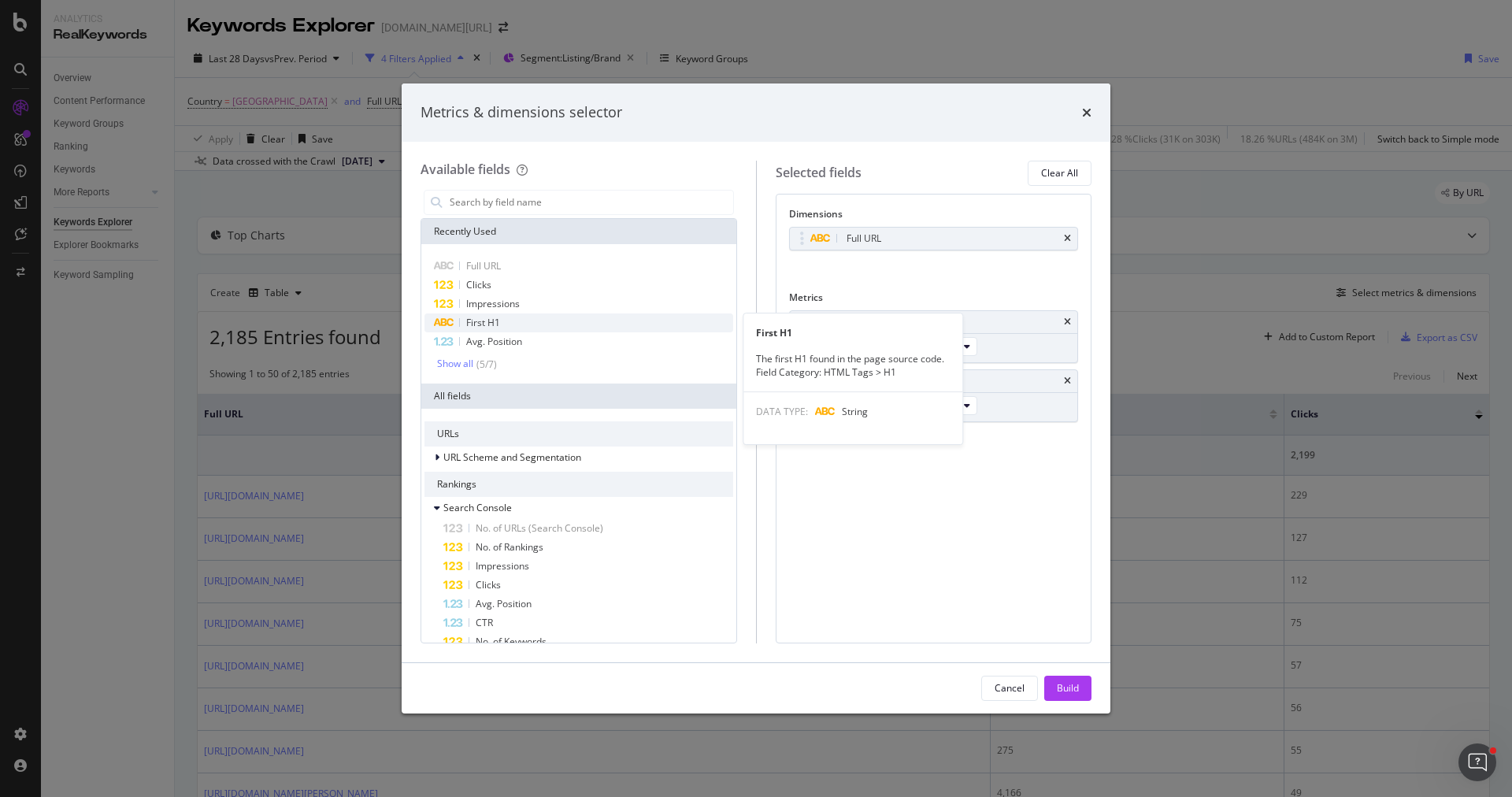
click at [610, 320] on div "First H1" at bounding box center [579, 322] width 309 height 19
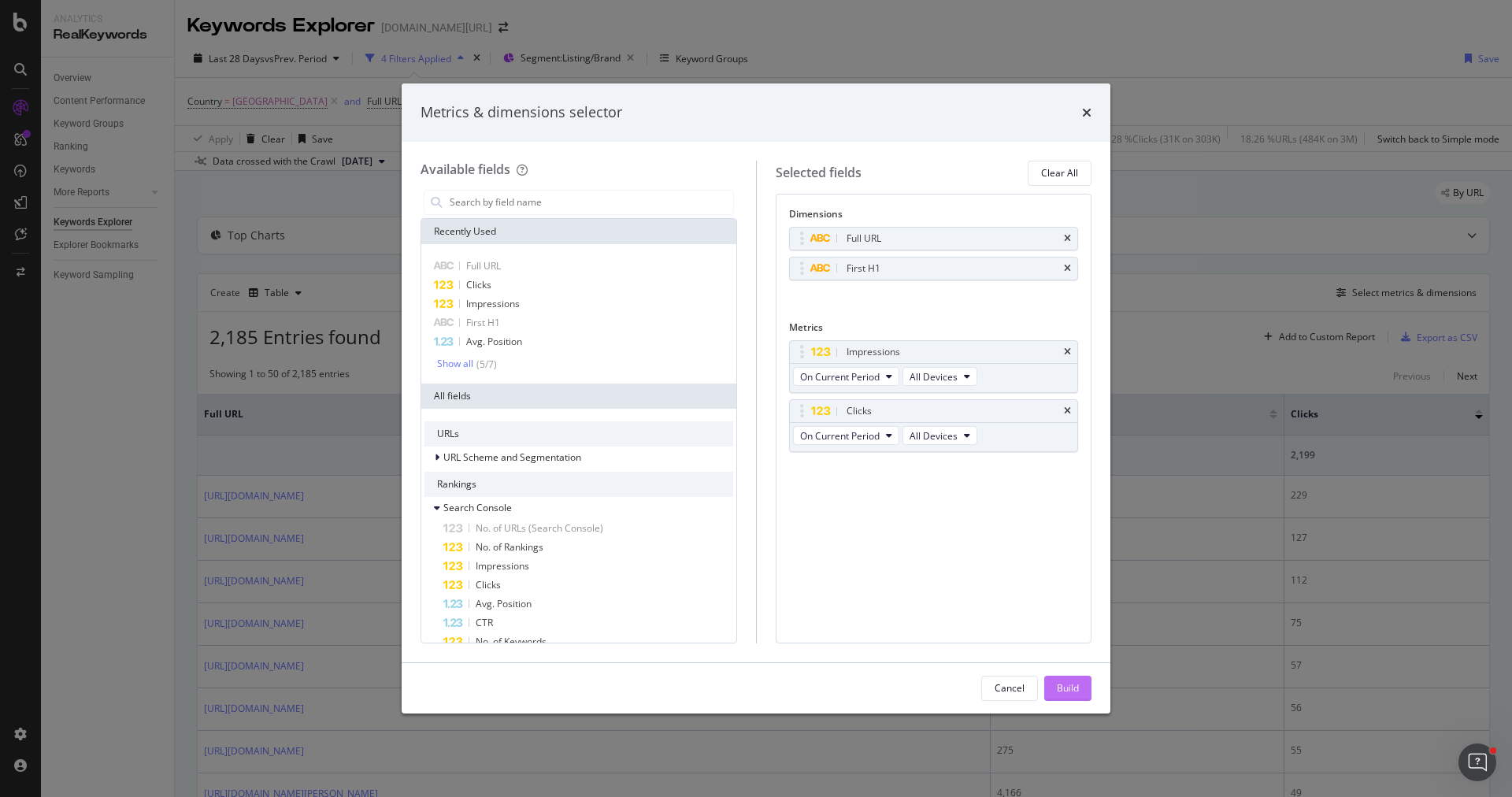
click at [1071, 684] on div "Build" at bounding box center [1068, 687] width 22 height 13
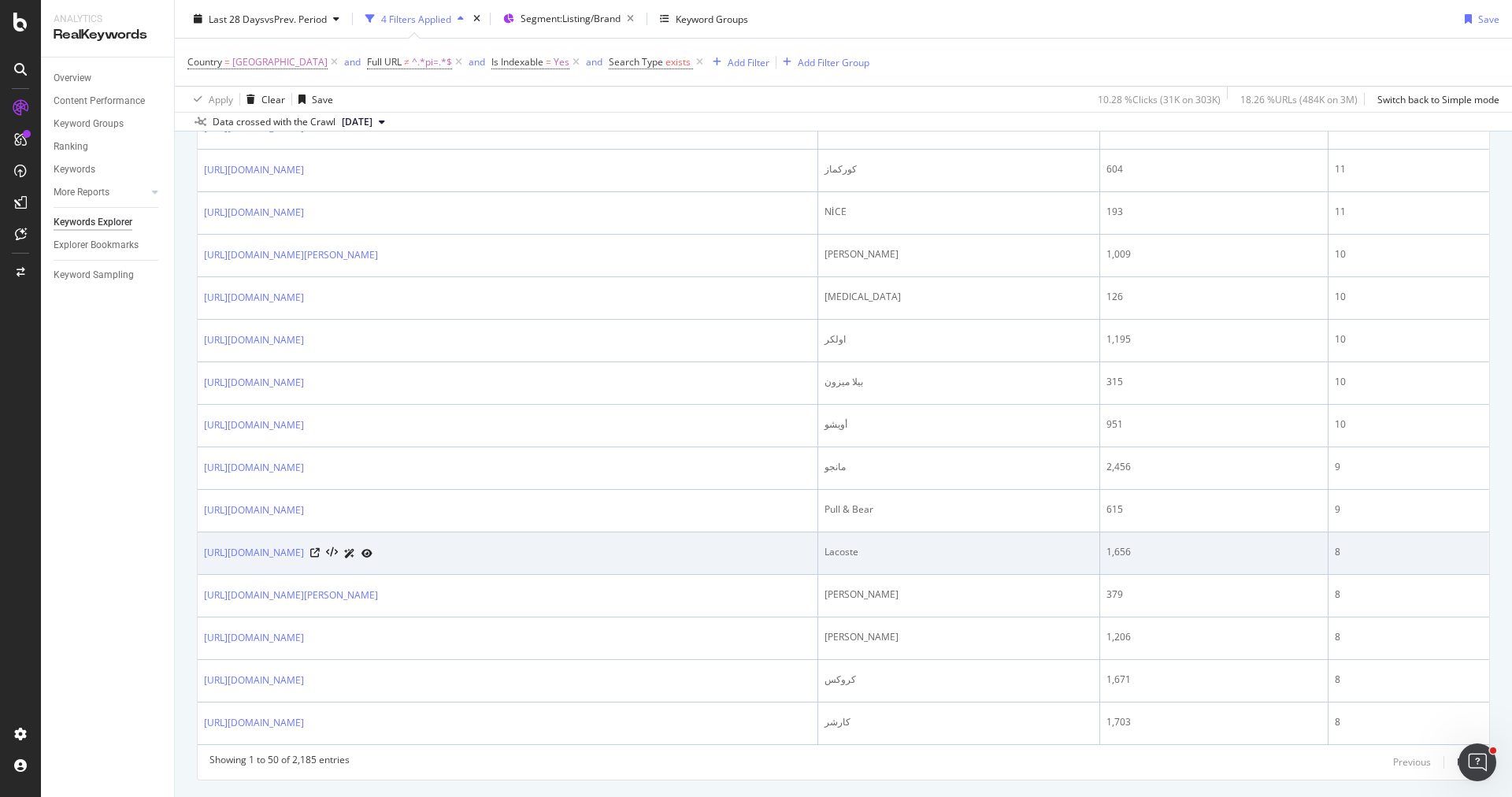
scroll to position [1873, 0]
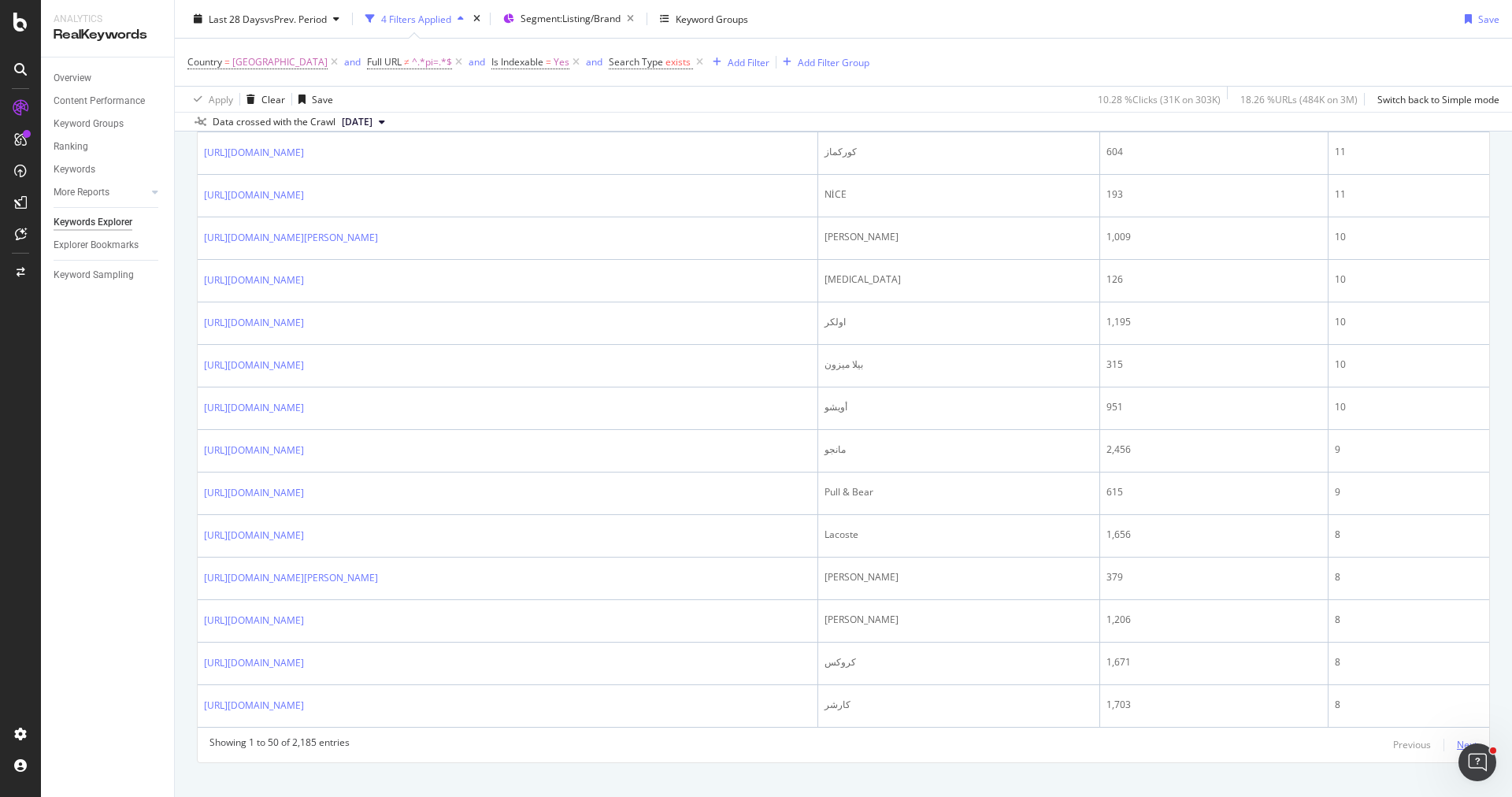
click at [1476, 738] on div "Next" at bounding box center [1466, 744] width 21 height 13
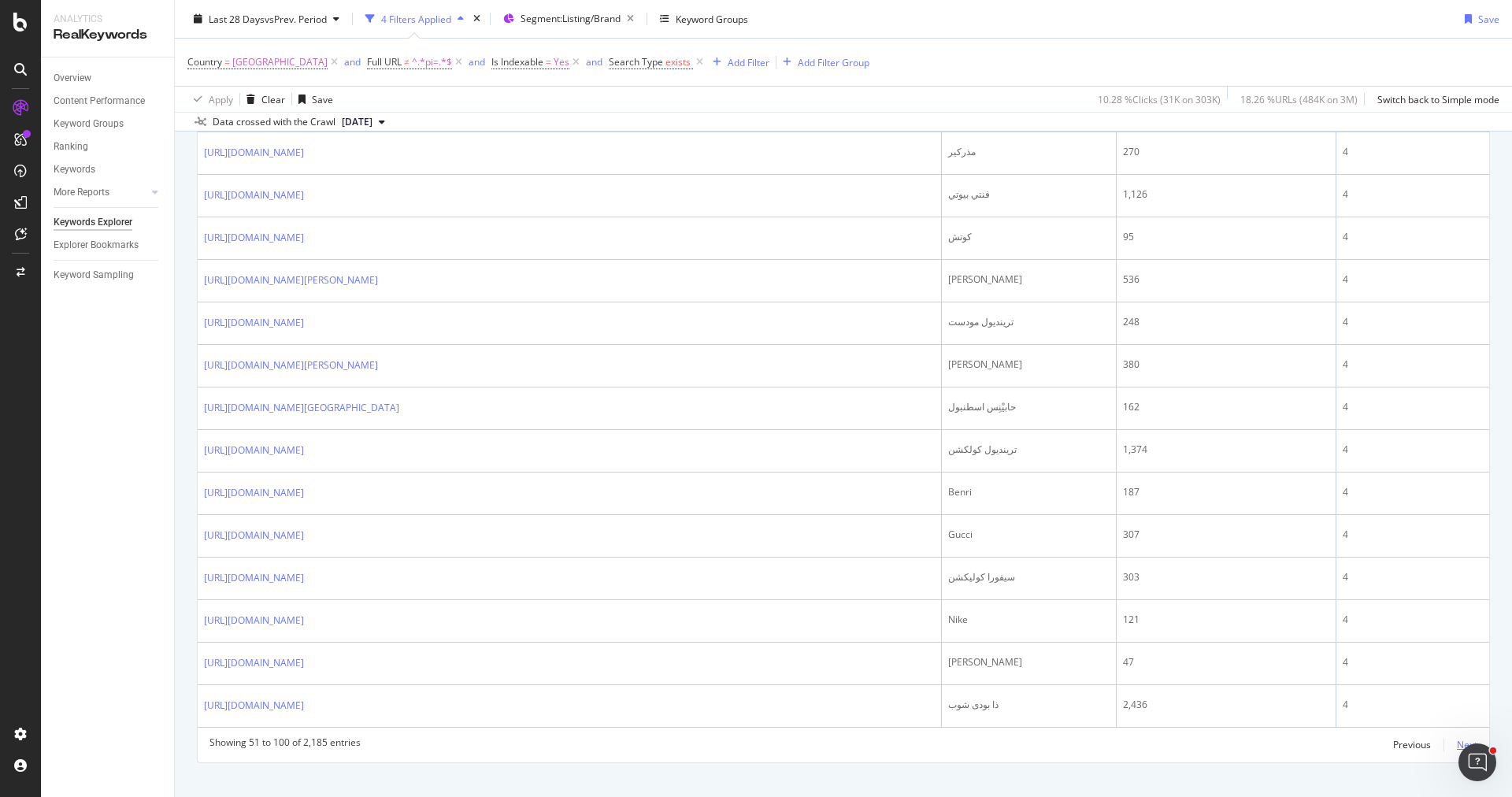
click at [1469, 738] on div "Next" at bounding box center [1466, 744] width 21 height 13
click at [1462, 738] on div "Next" at bounding box center [1466, 744] width 21 height 13
click at [1469, 738] on div "Next" at bounding box center [1466, 744] width 21 height 13
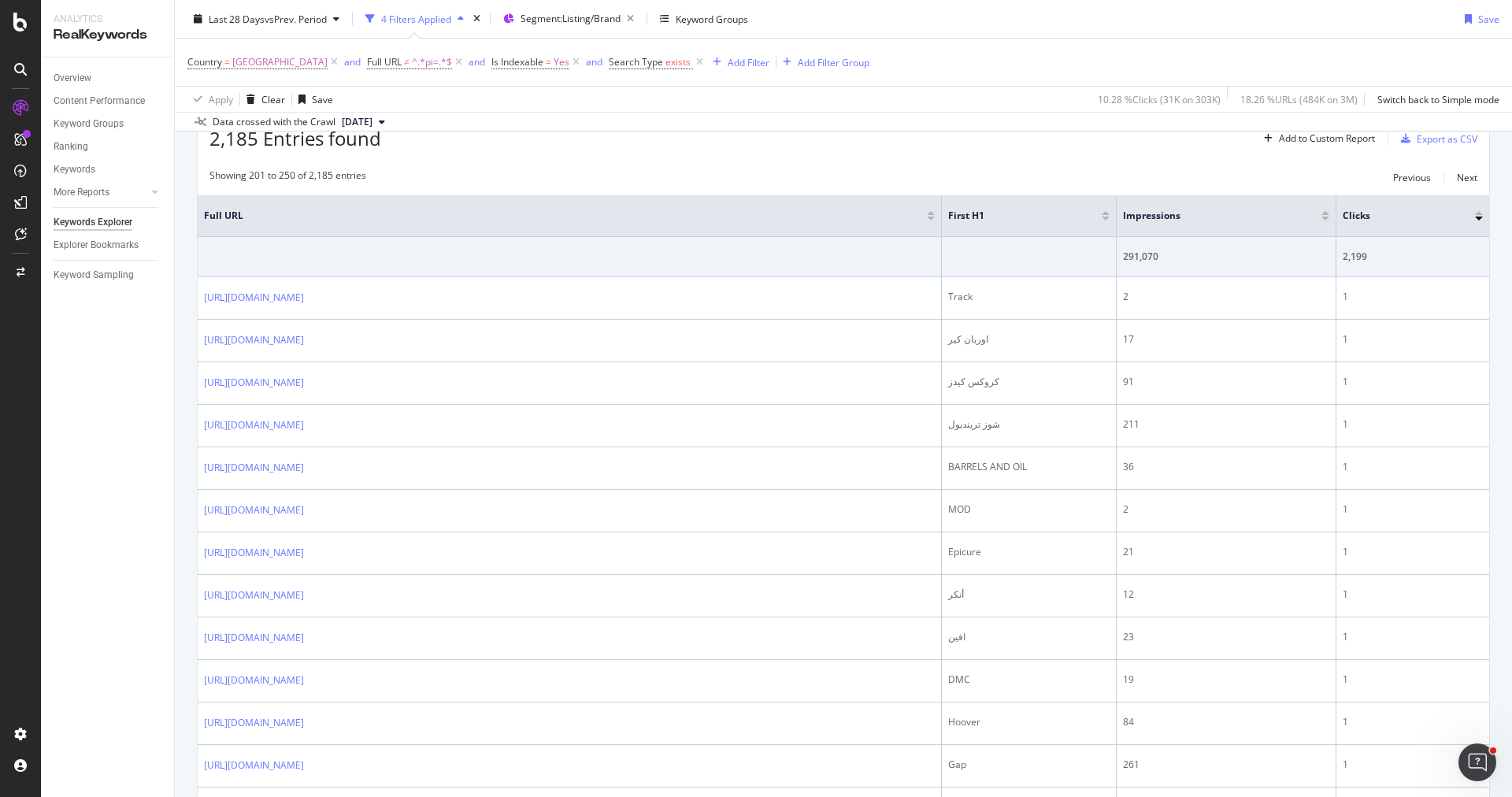
scroll to position [0, 0]
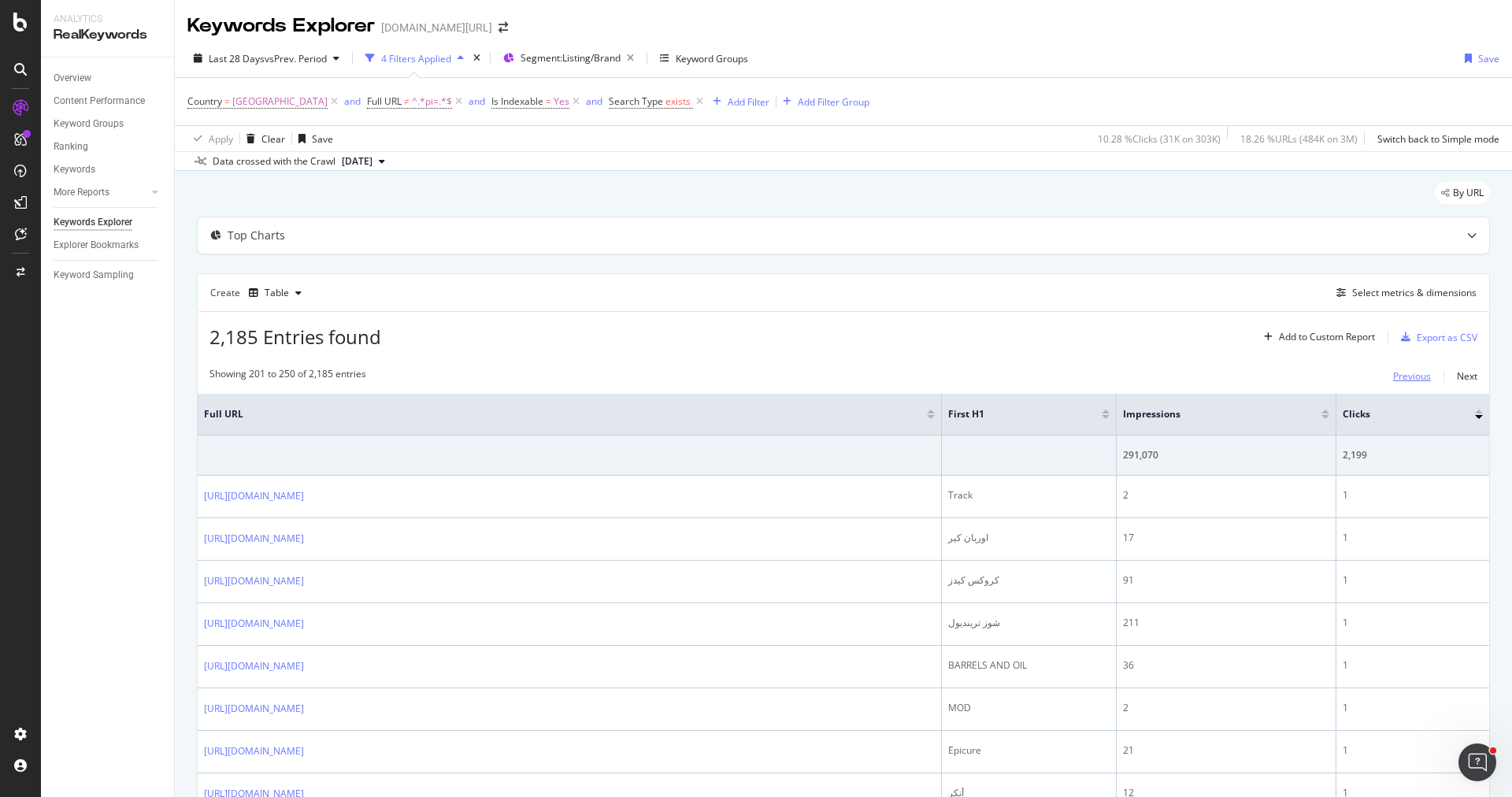
click at [1413, 370] on div "Previous" at bounding box center [1412, 375] width 38 height 13
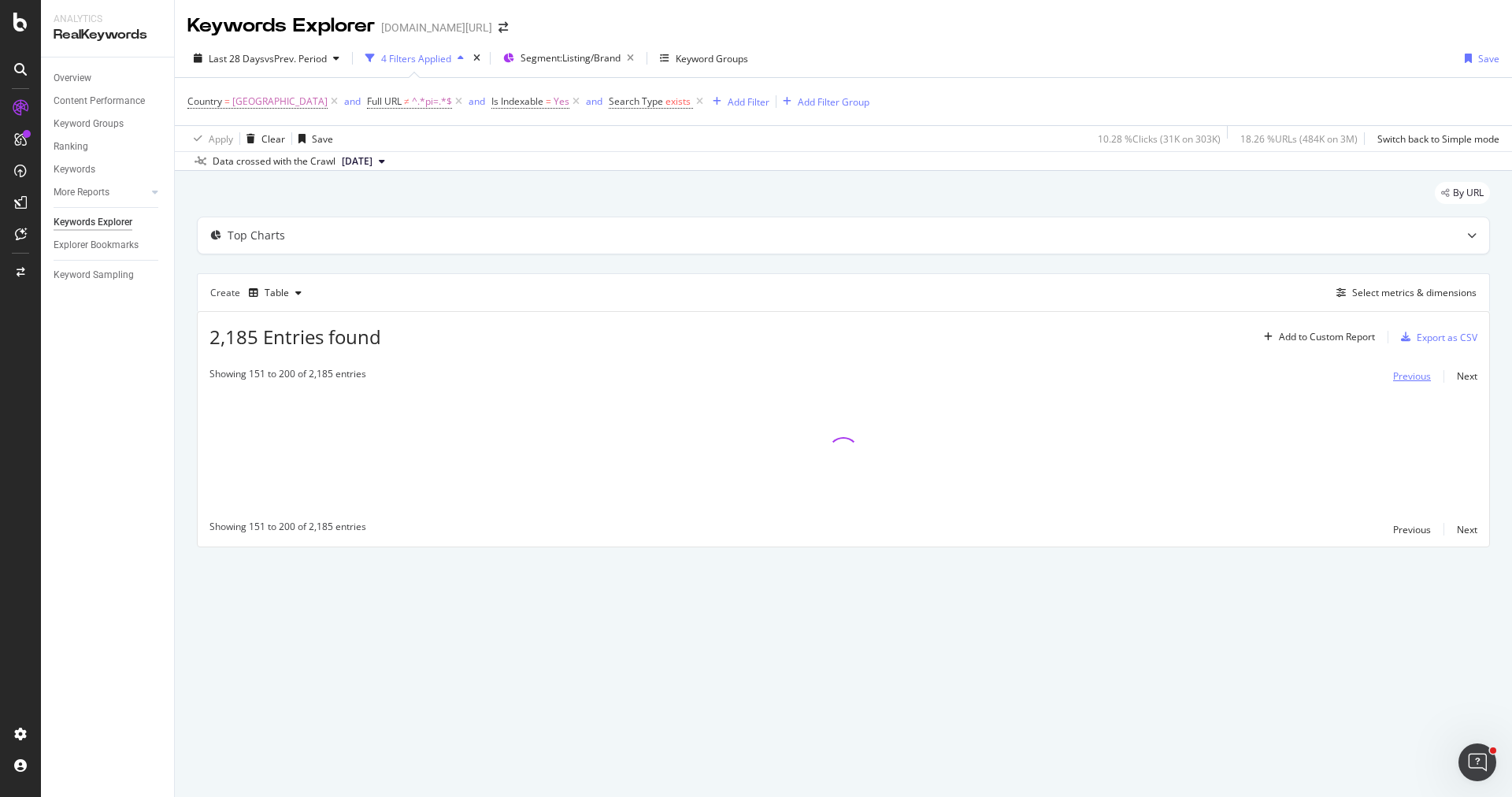
click at [1413, 370] on div "Previous" at bounding box center [1412, 375] width 38 height 13
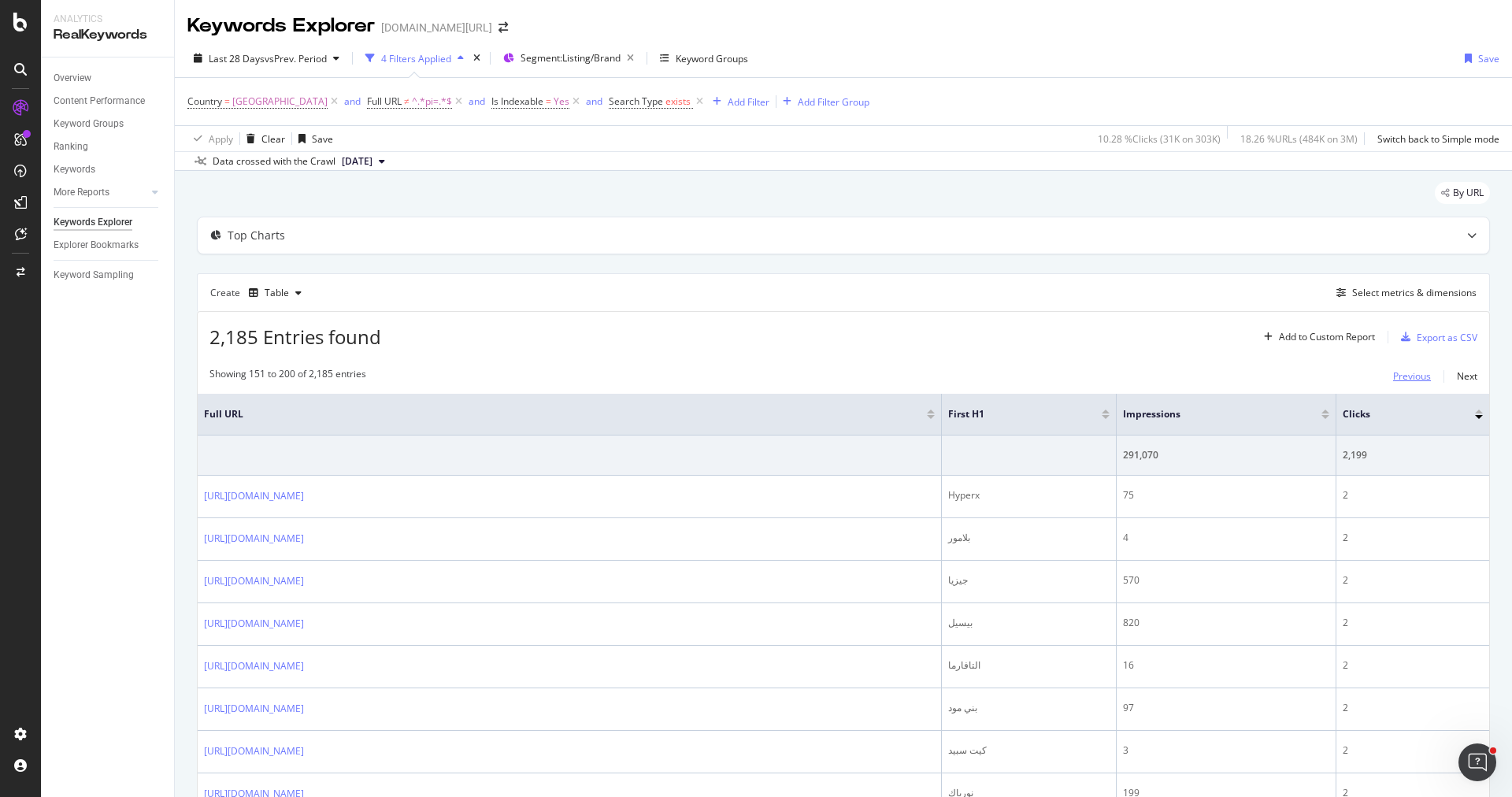
click at [1413, 370] on div "Previous" at bounding box center [1412, 375] width 38 height 13
click at [1325, 415] on div at bounding box center [1325, 416] width 8 height 4
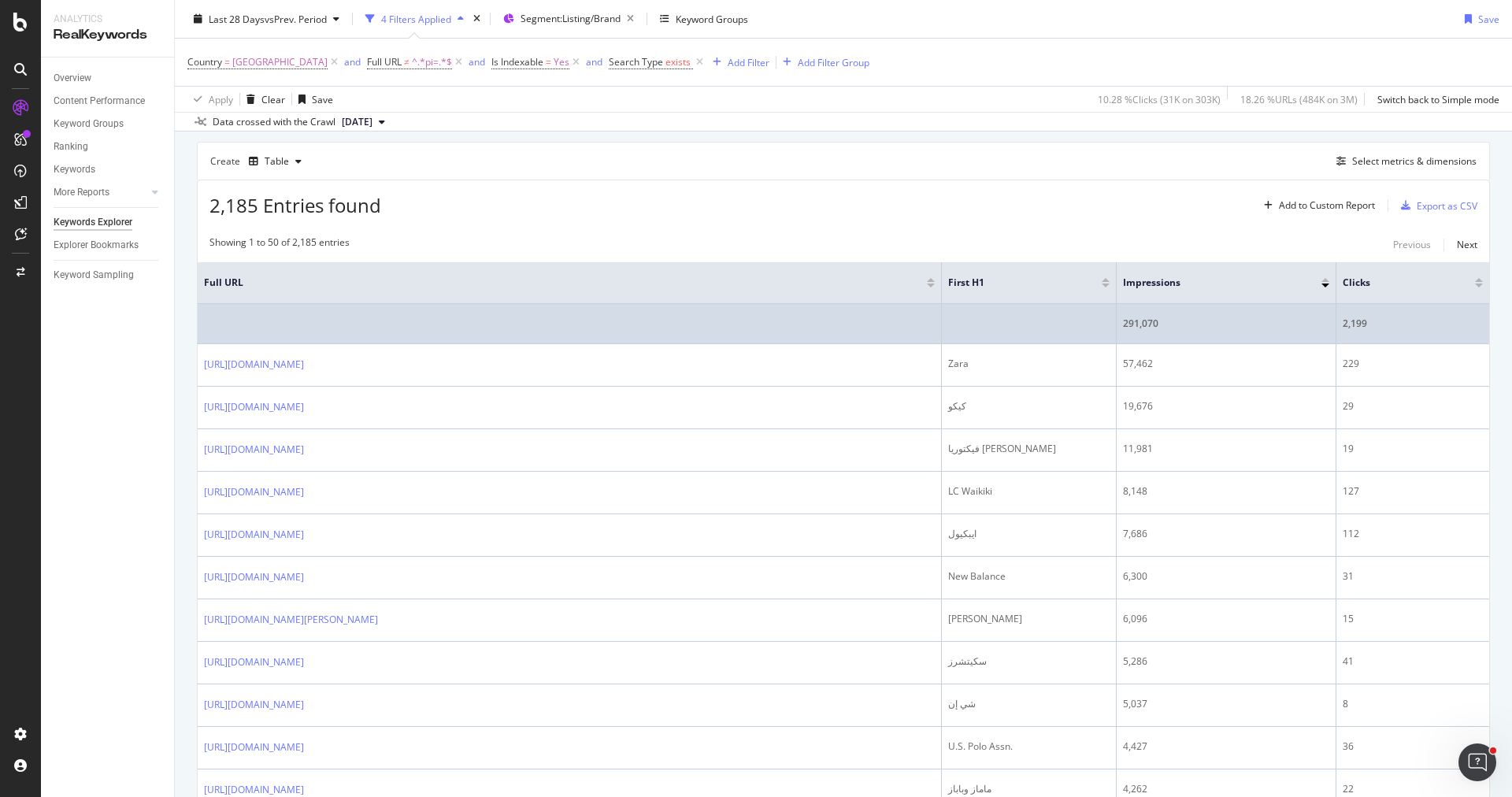
scroll to position [26, 0]
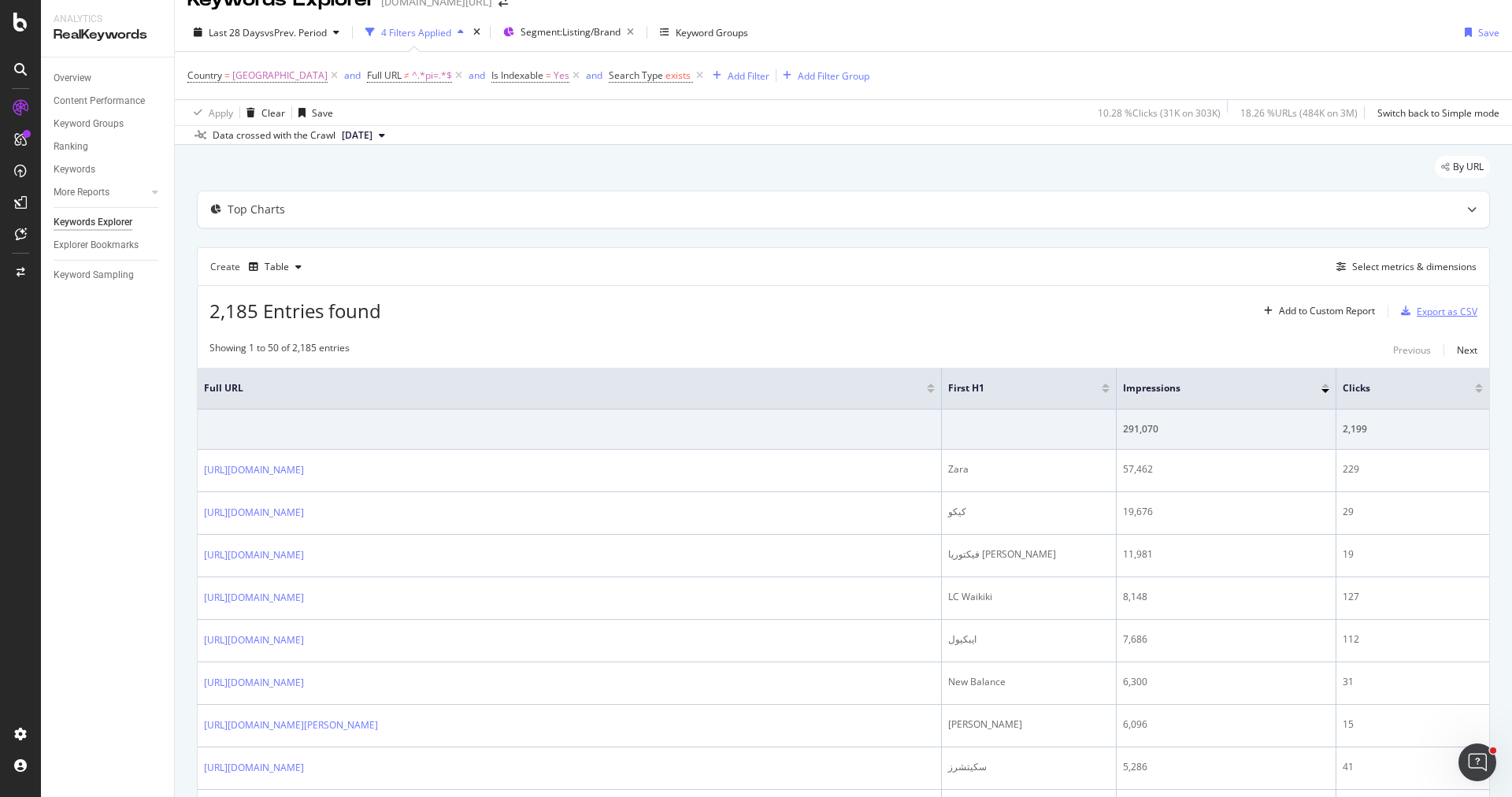
click at [1414, 303] on div "Export as CSV" at bounding box center [1436, 311] width 82 height 23
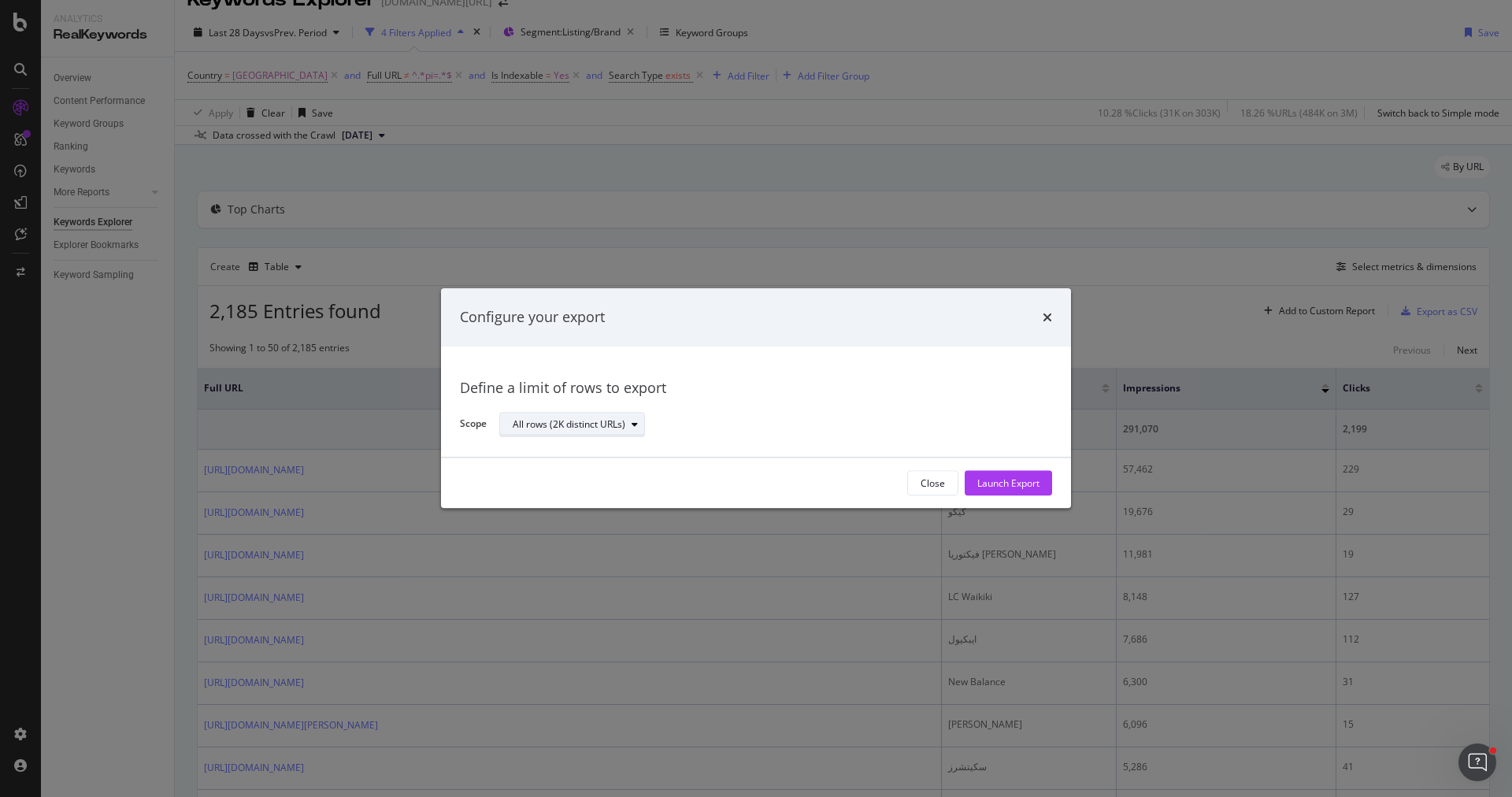
click at [571, 420] on div "All rows (2K distinct URLs)" at bounding box center [569, 424] width 113 height 10
click at [589, 470] on div "Define a limit" at bounding box center [580, 477] width 147 height 20
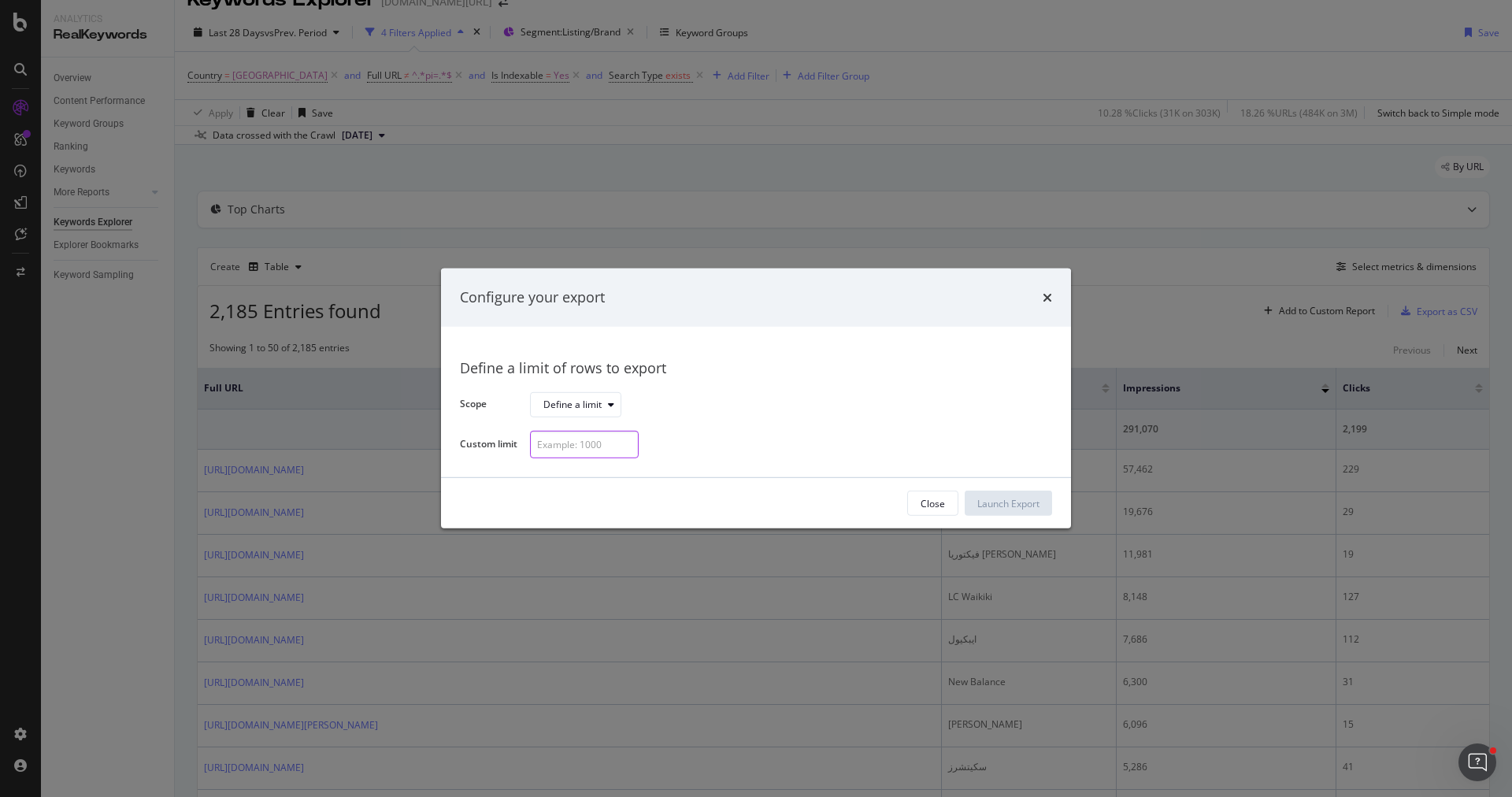
click at [589, 444] on input "modal" at bounding box center [584, 444] width 108 height 28
type input "100"
click at [992, 497] on div "Launch Export" at bounding box center [1008, 503] width 62 height 13
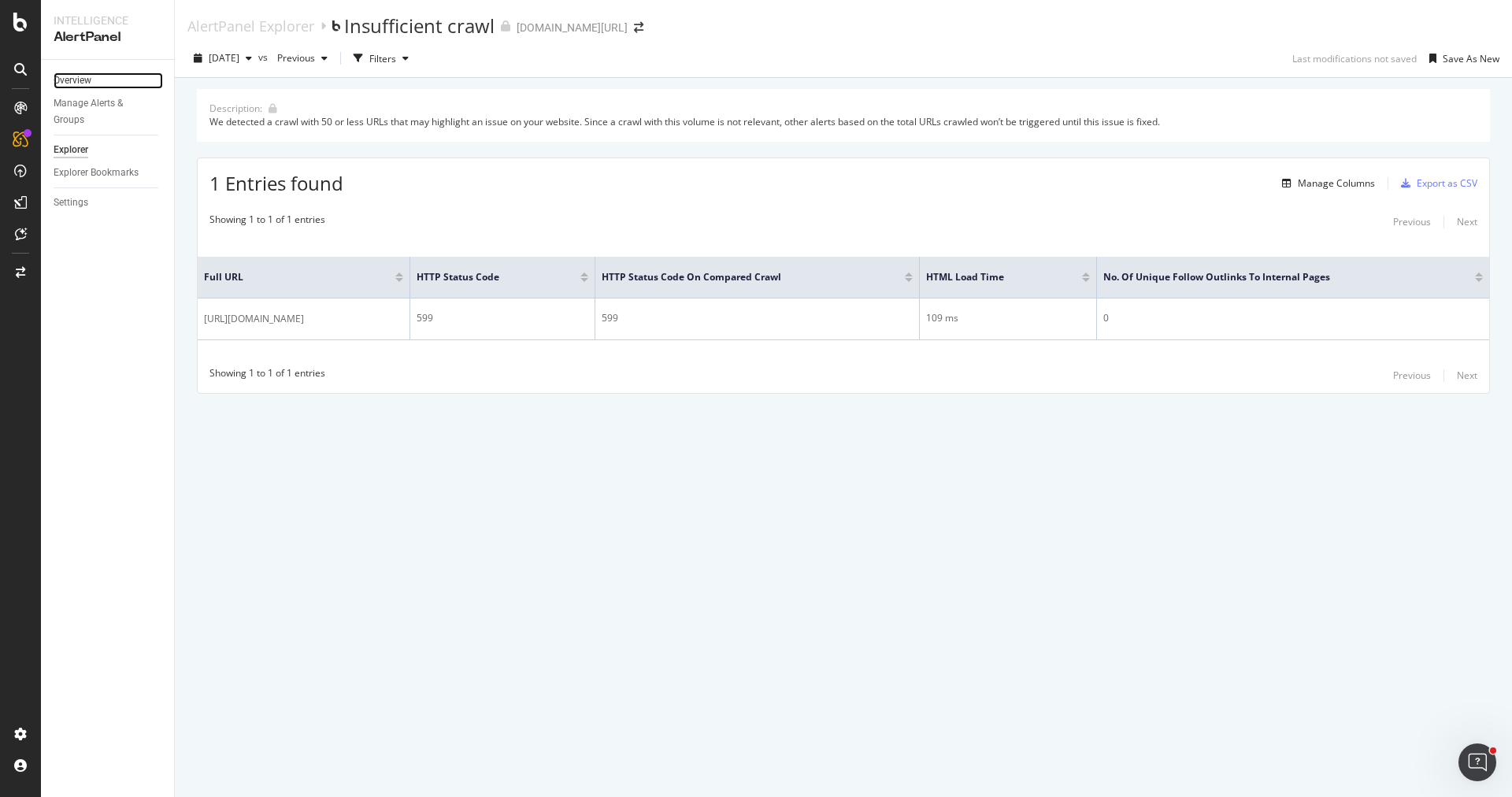
click at [104, 81] on link "Overview" at bounding box center [108, 81] width 109 height 16
